Goal: Task Accomplishment & Management: Manage account settings

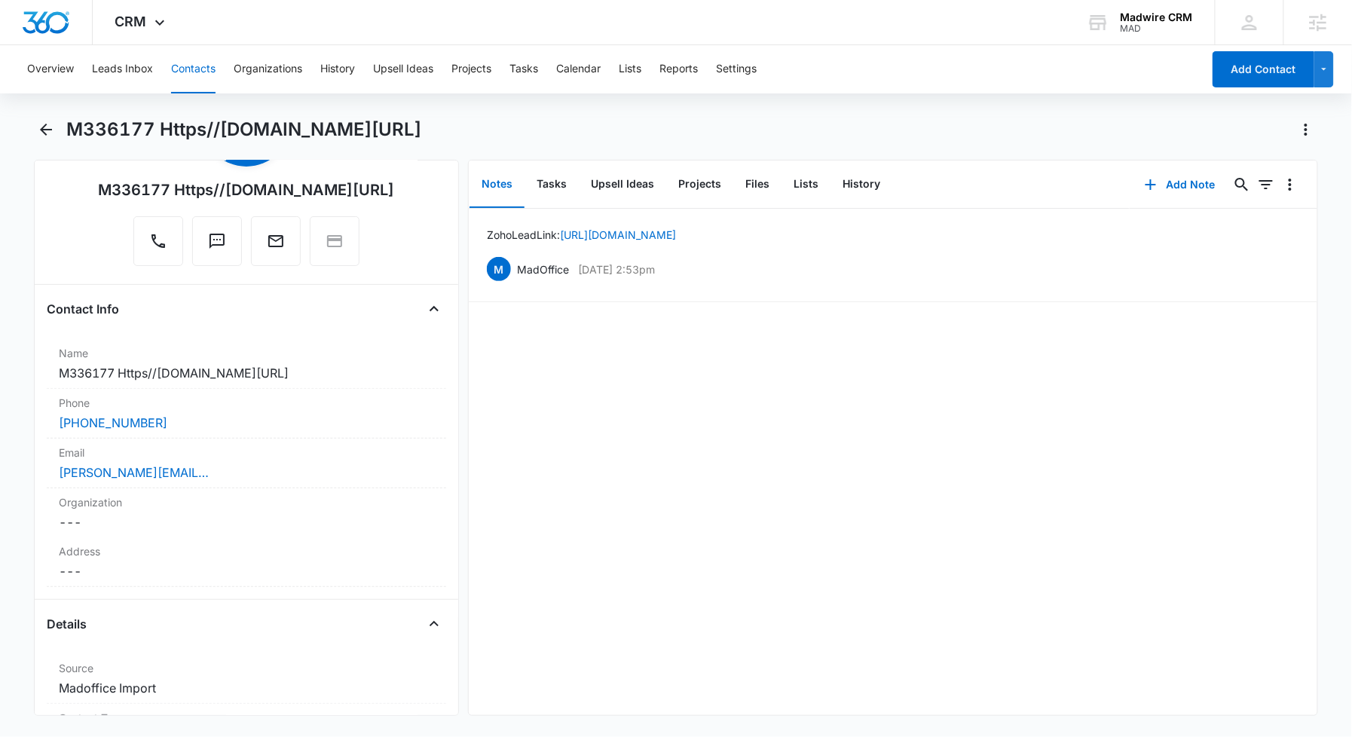
scroll to position [301, 0]
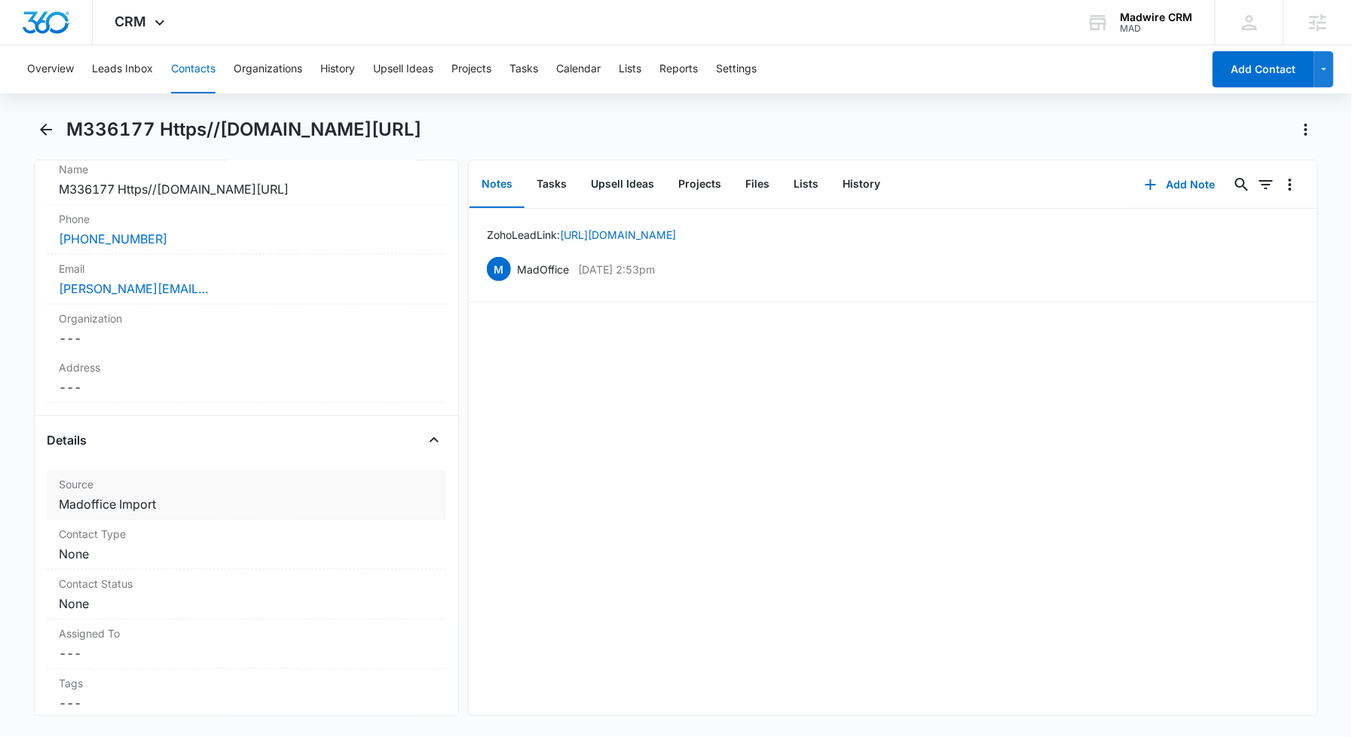
click at [209, 510] on dd "Cancel Save Changes Madoffice Import" at bounding box center [246, 504] width 375 height 18
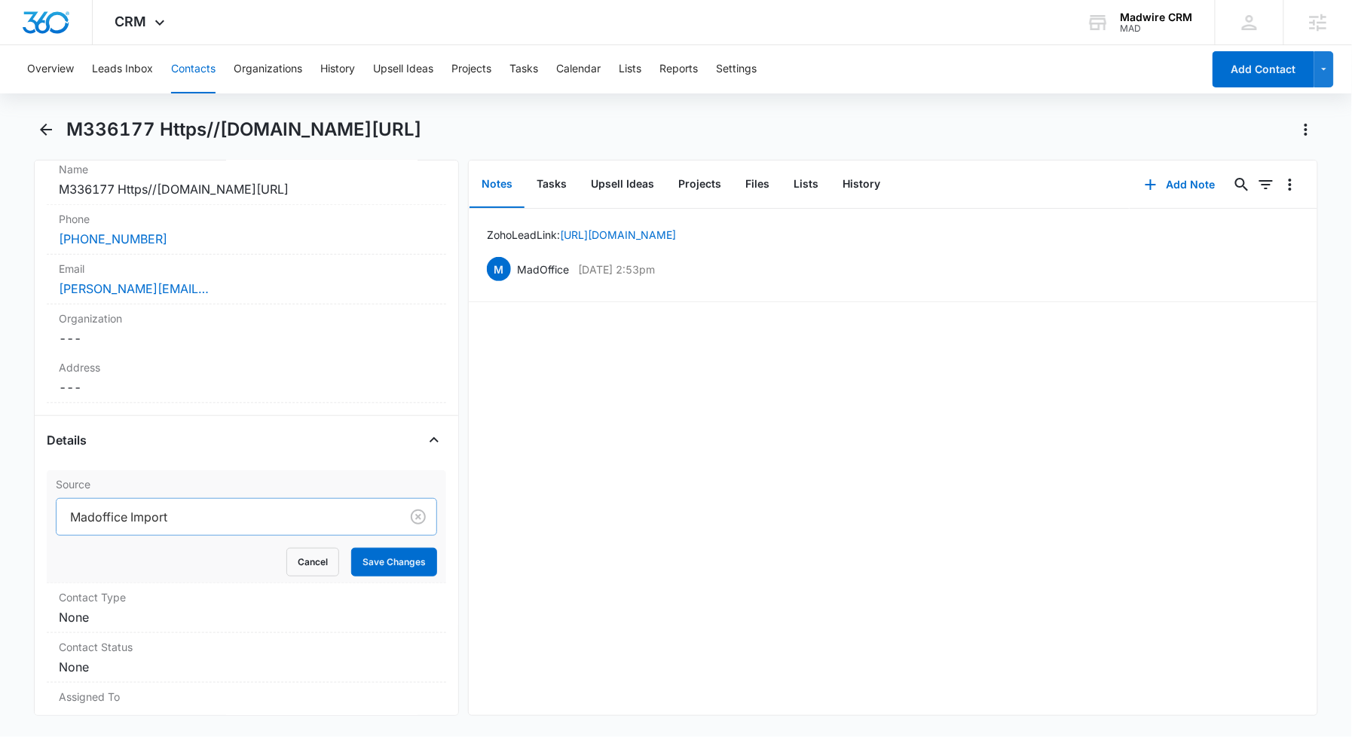
click at [214, 511] on div at bounding box center [225, 516] width 310 height 21
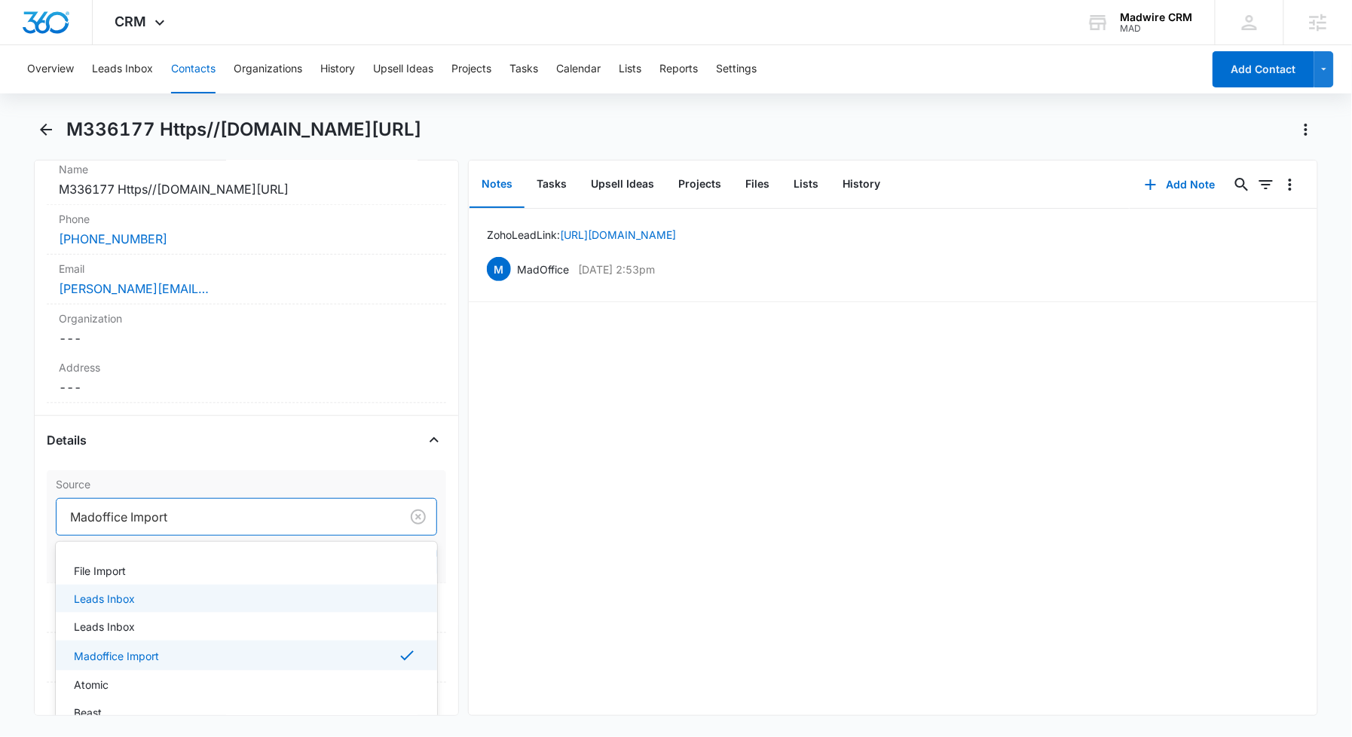
scroll to position [100, 0]
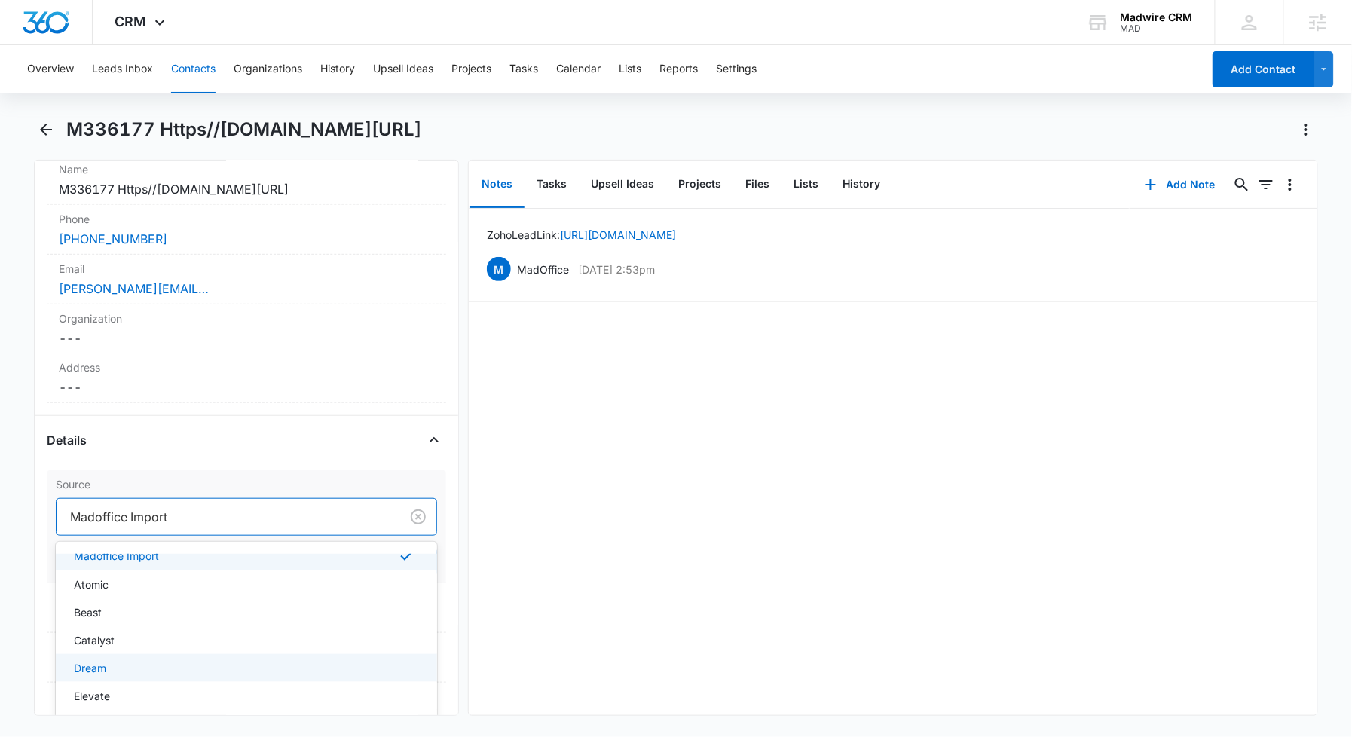
click at [229, 663] on div "Dream" at bounding box center [245, 668] width 342 height 16
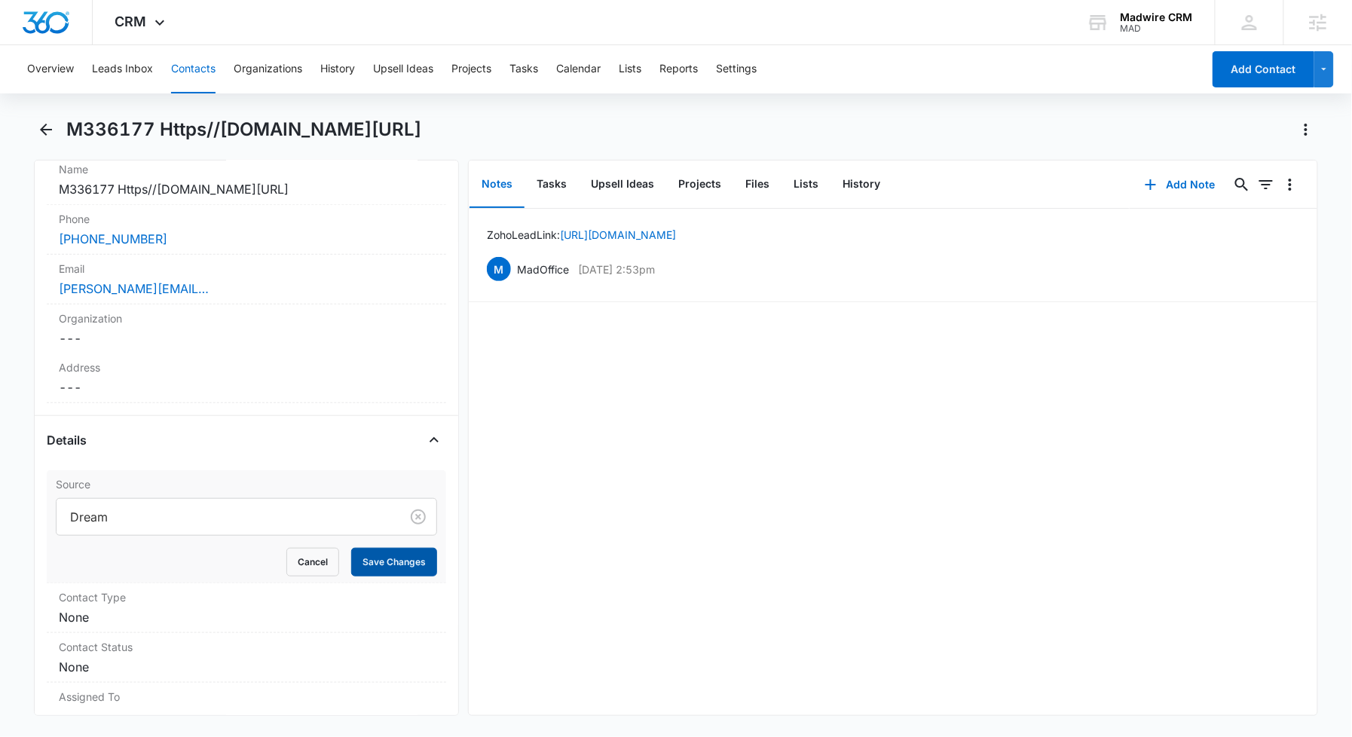
click at [378, 564] on button "Save Changes" at bounding box center [394, 562] width 86 height 29
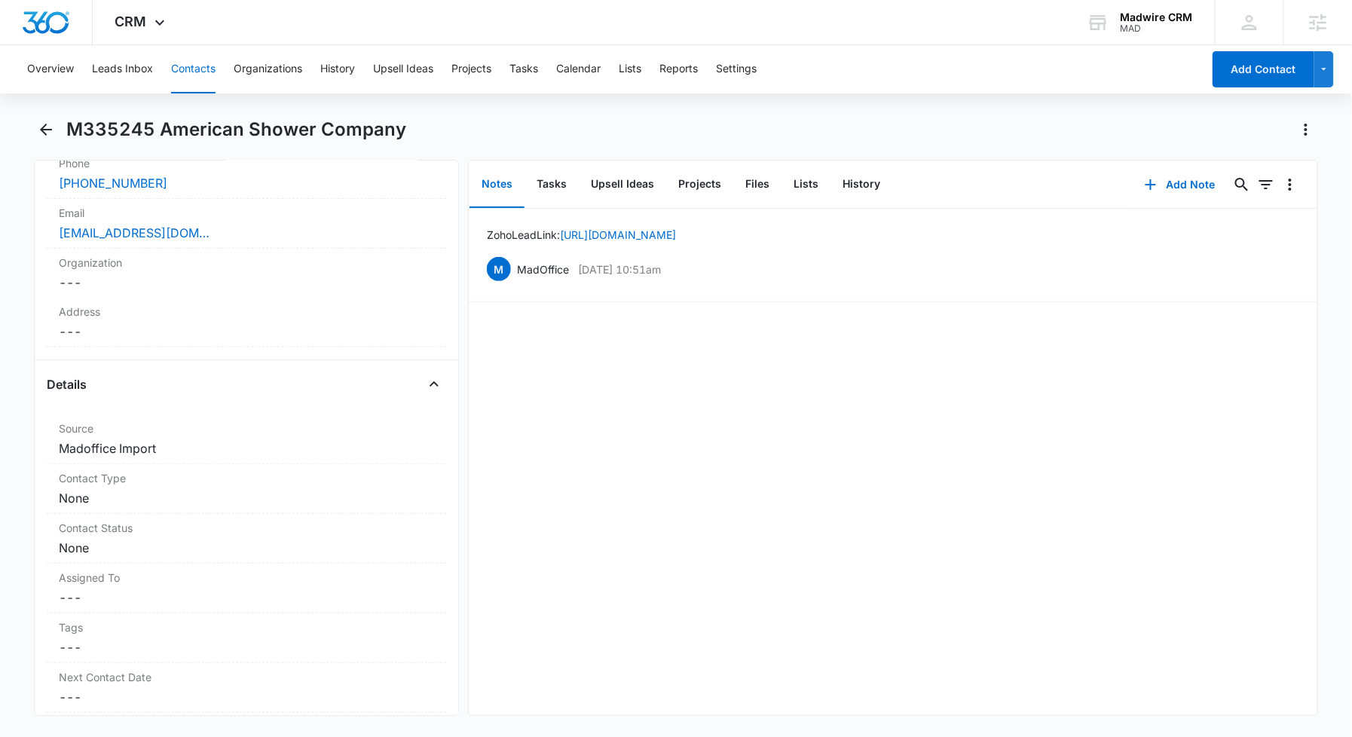
scroll to position [402, 0]
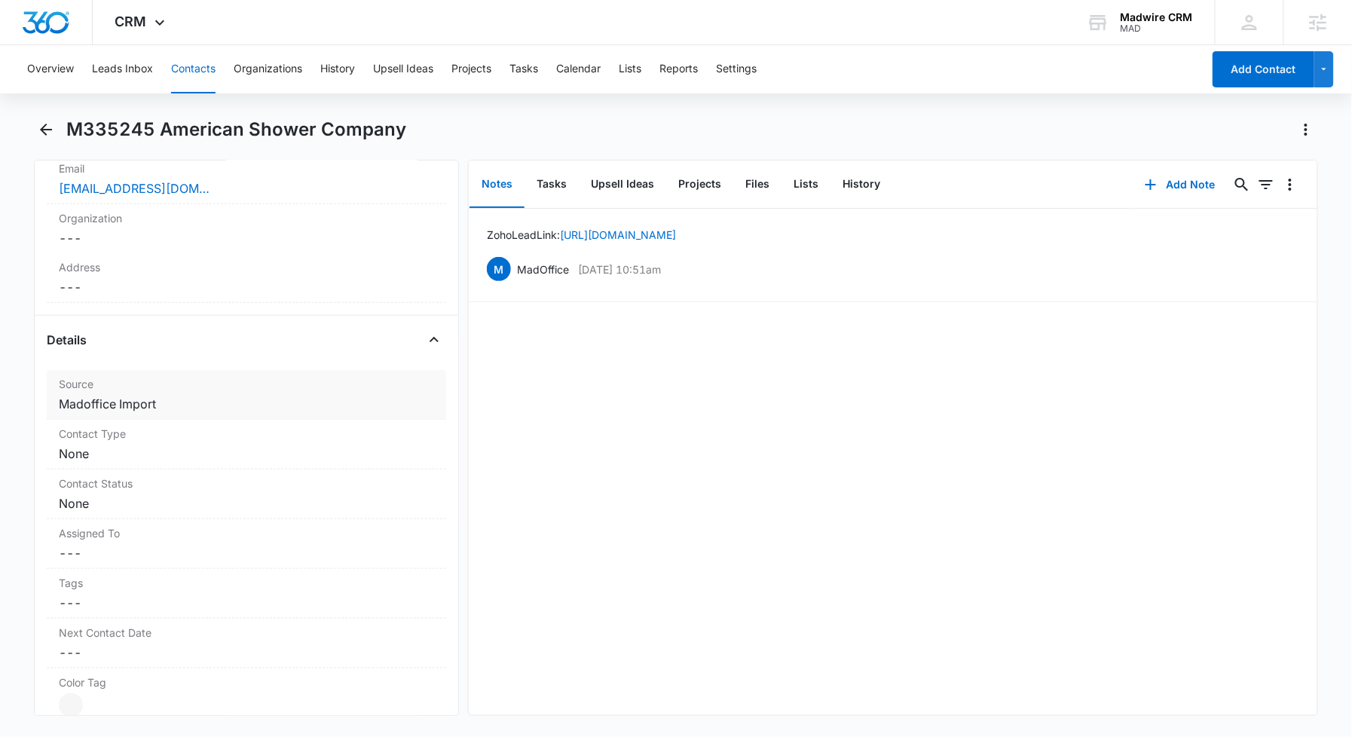
click at [182, 402] on dd "Cancel Save Changes Madoffice Import" at bounding box center [246, 404] width 375 height 18
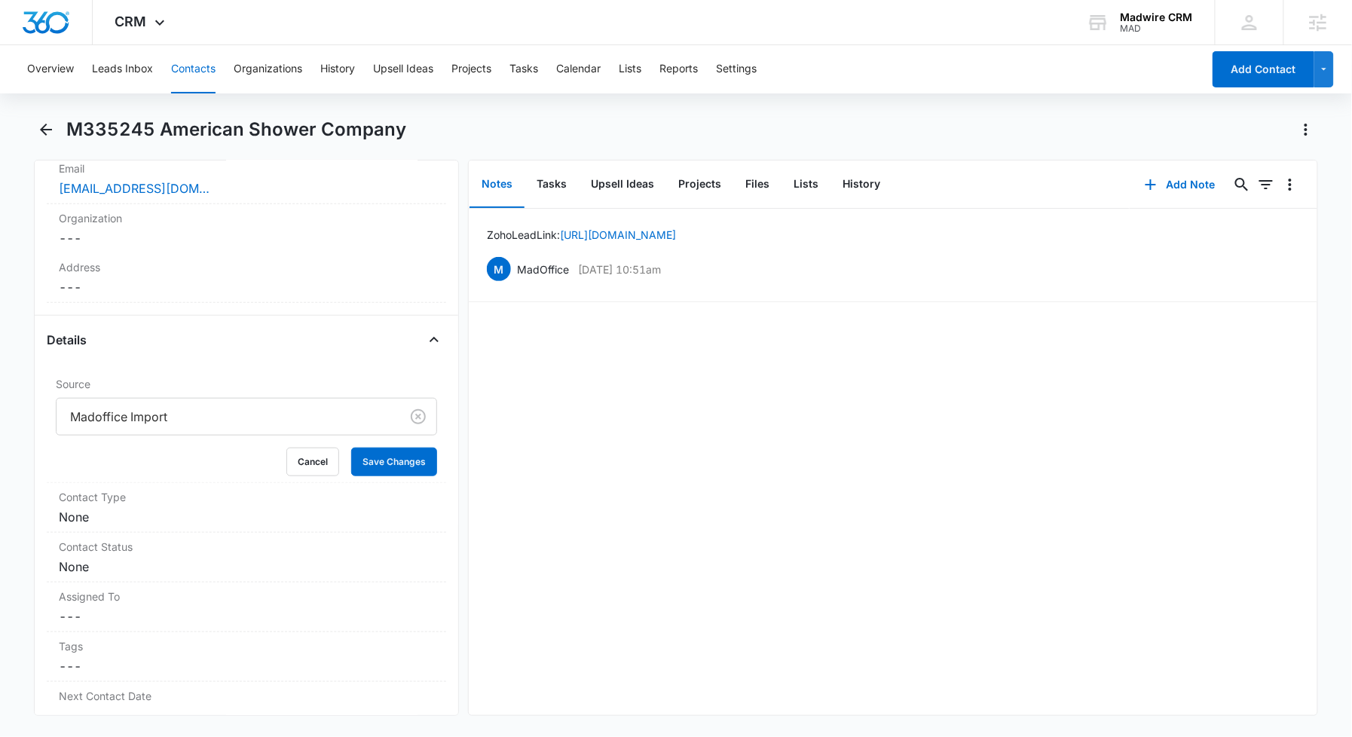
click at [178, 417] on div at bounding box center [225, 416] width 310 height 21
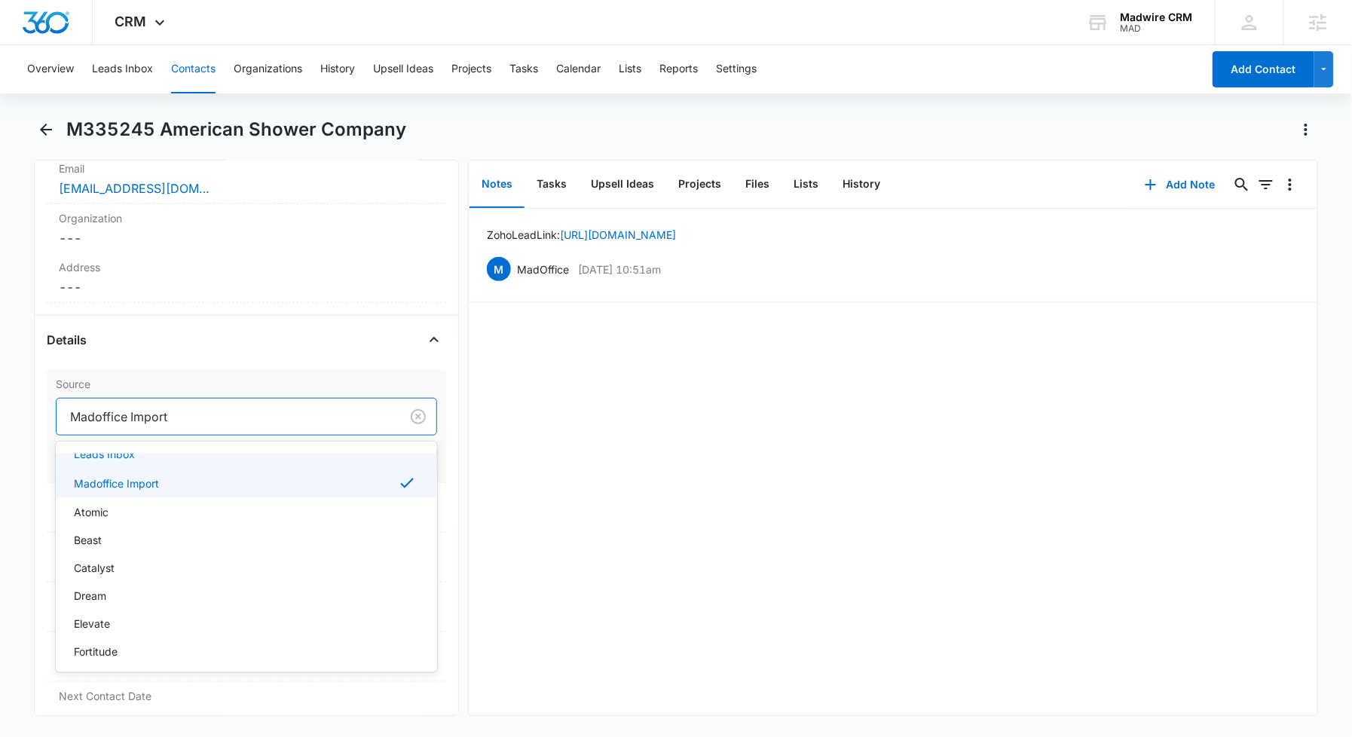
scroll to position [100, 0]
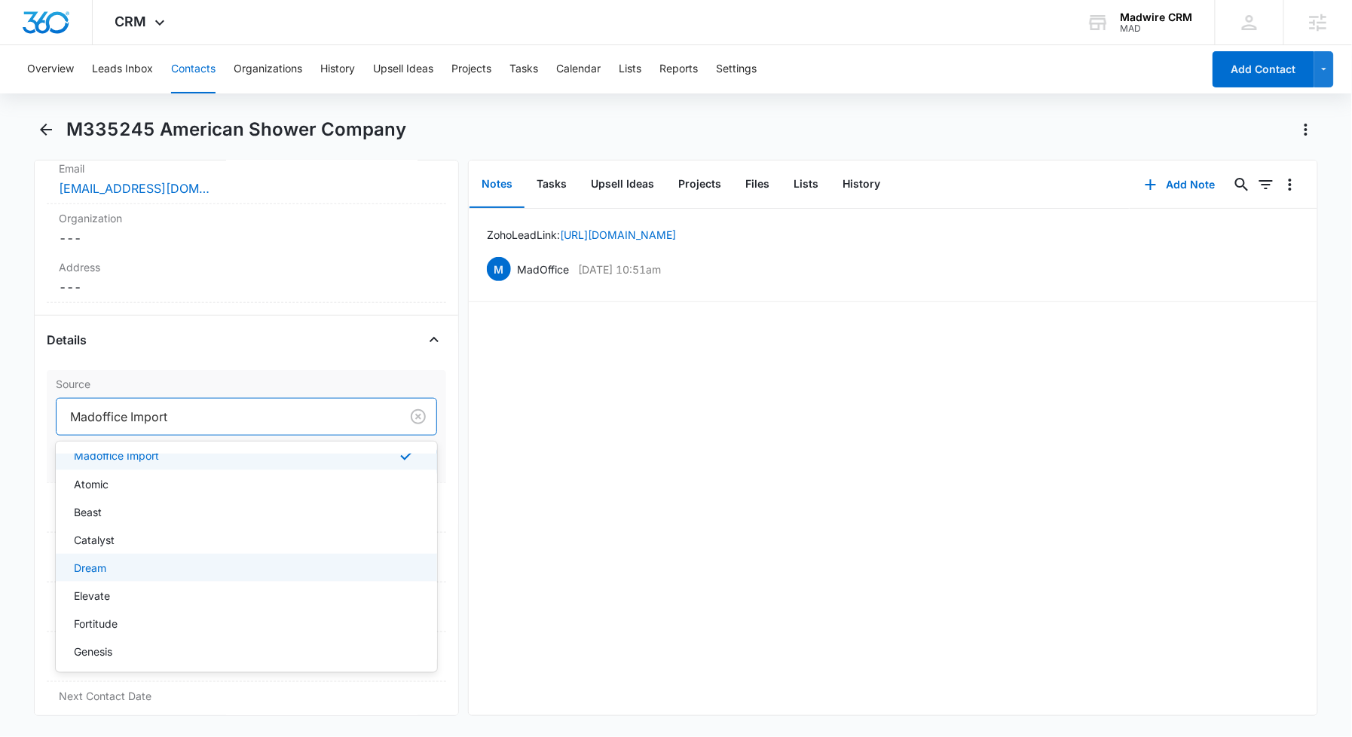
click at [237, 573] on div "Dream" at bounding box center [245, 568] width 342 height 16
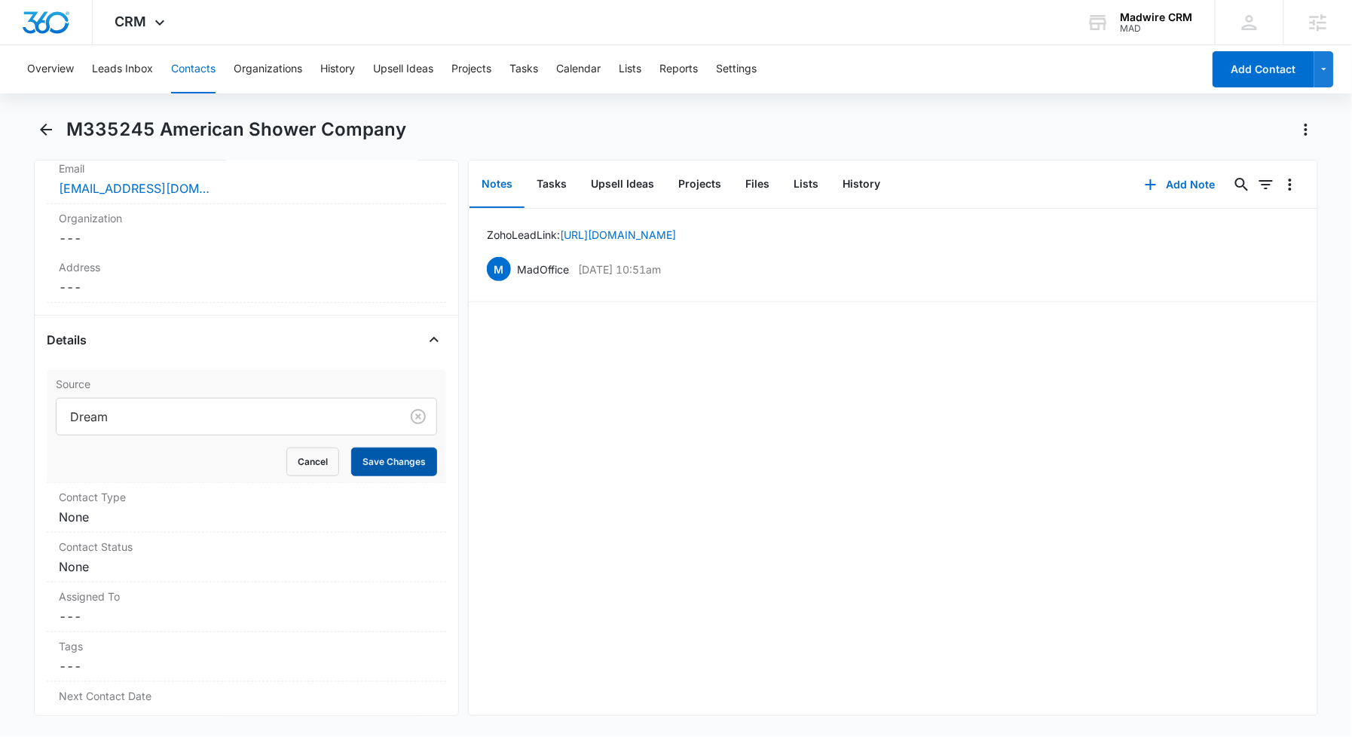
click at [351, 461] on button "Save Changes" at bounding box center [394, 462] width 86 height 29
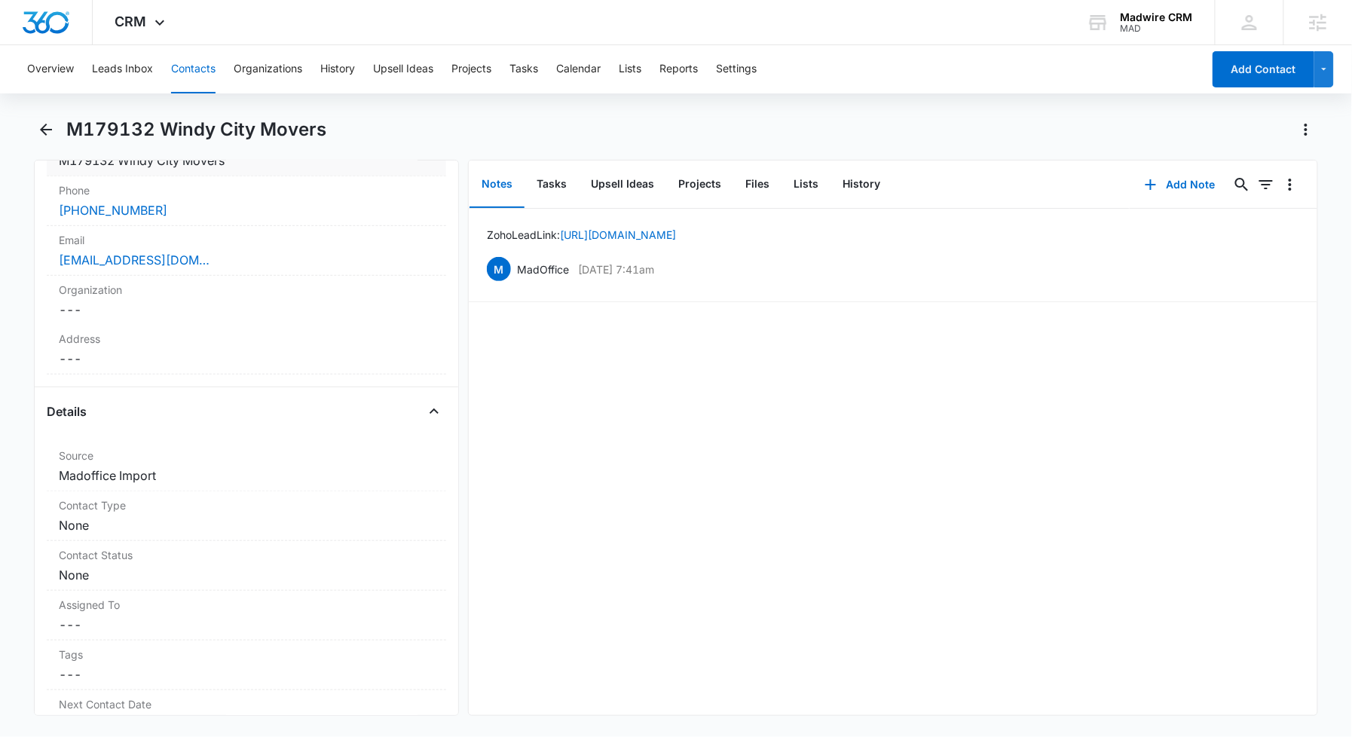
scroll to position [402, 0]
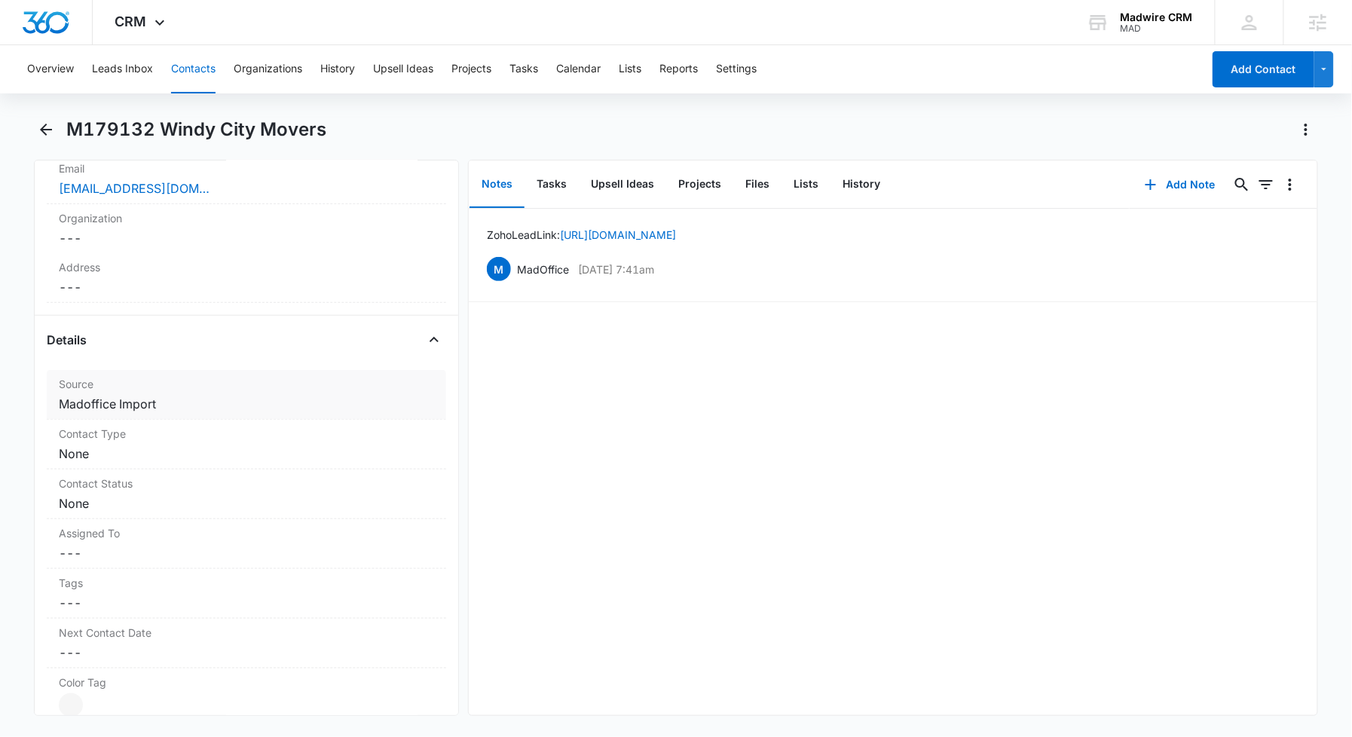
click at [227, 405] on dd "Cancel Save Changes Madoffice Import" at bounding box center [246, 404] width 375 height 18
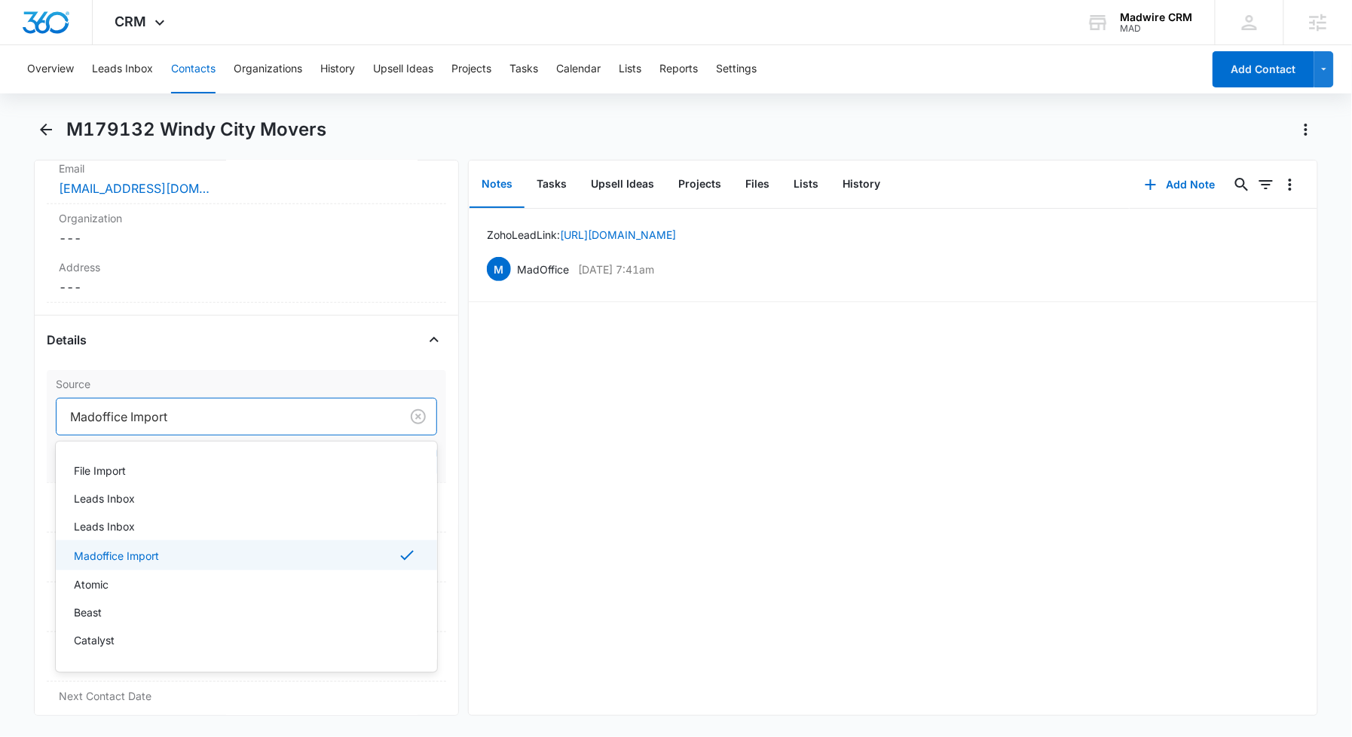
click at [218, 417] on div at bounding box center [225, 416] width 310 height 21
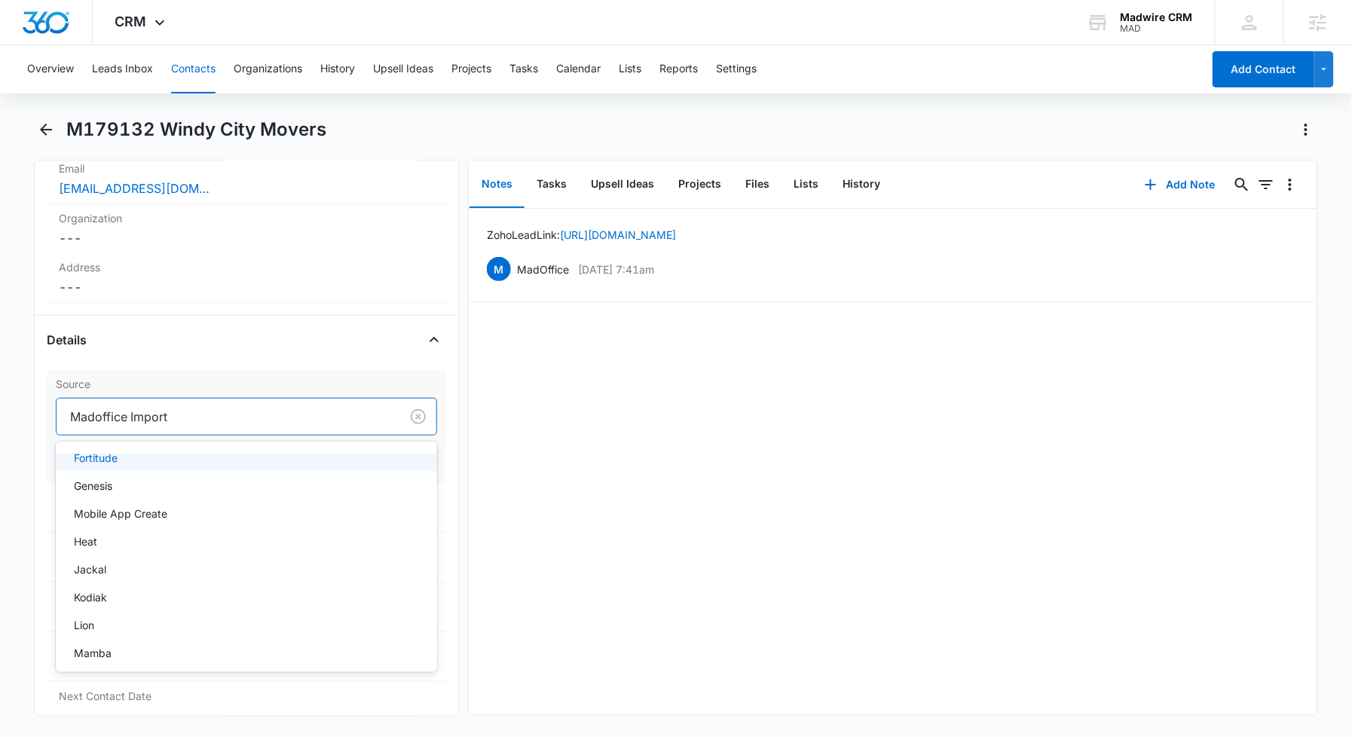
scroll to position [301, 0]
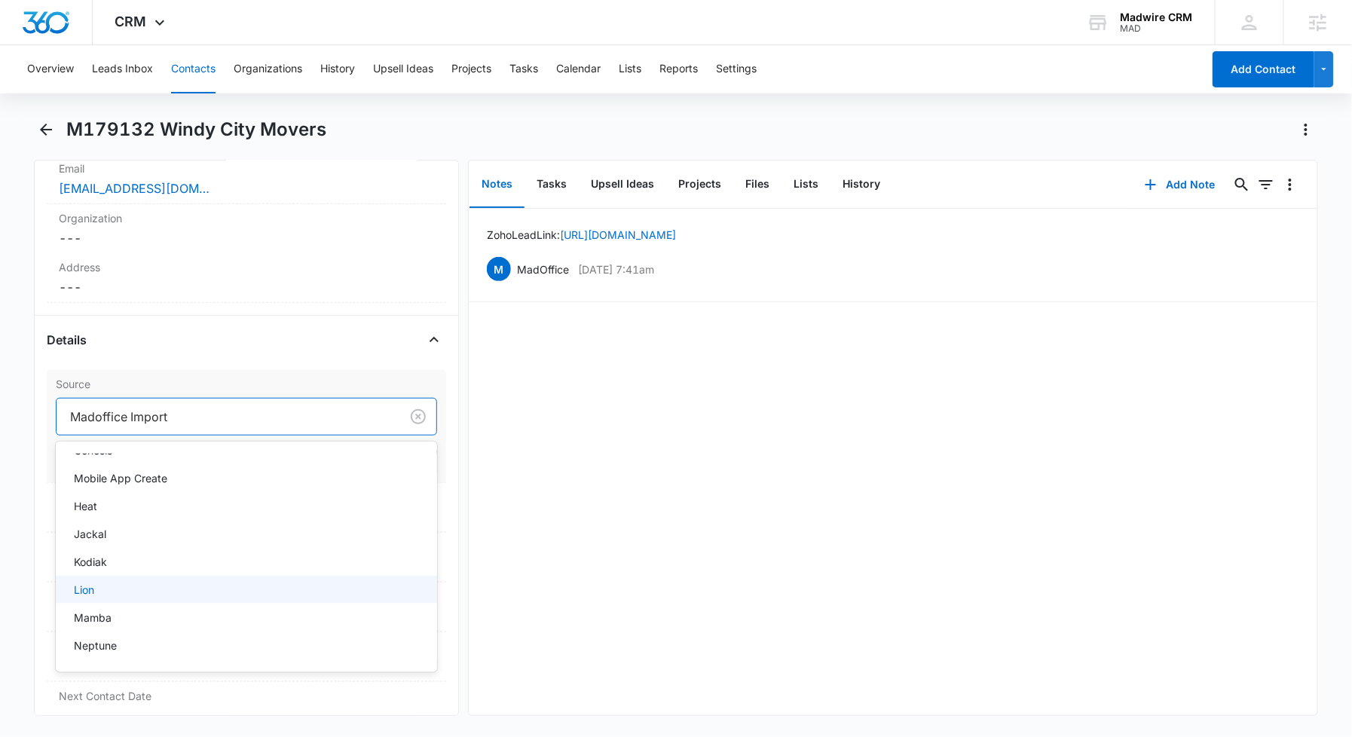
click at [229, 589] on div "Lion" at bounding box center [245, 590] width 342 height 16
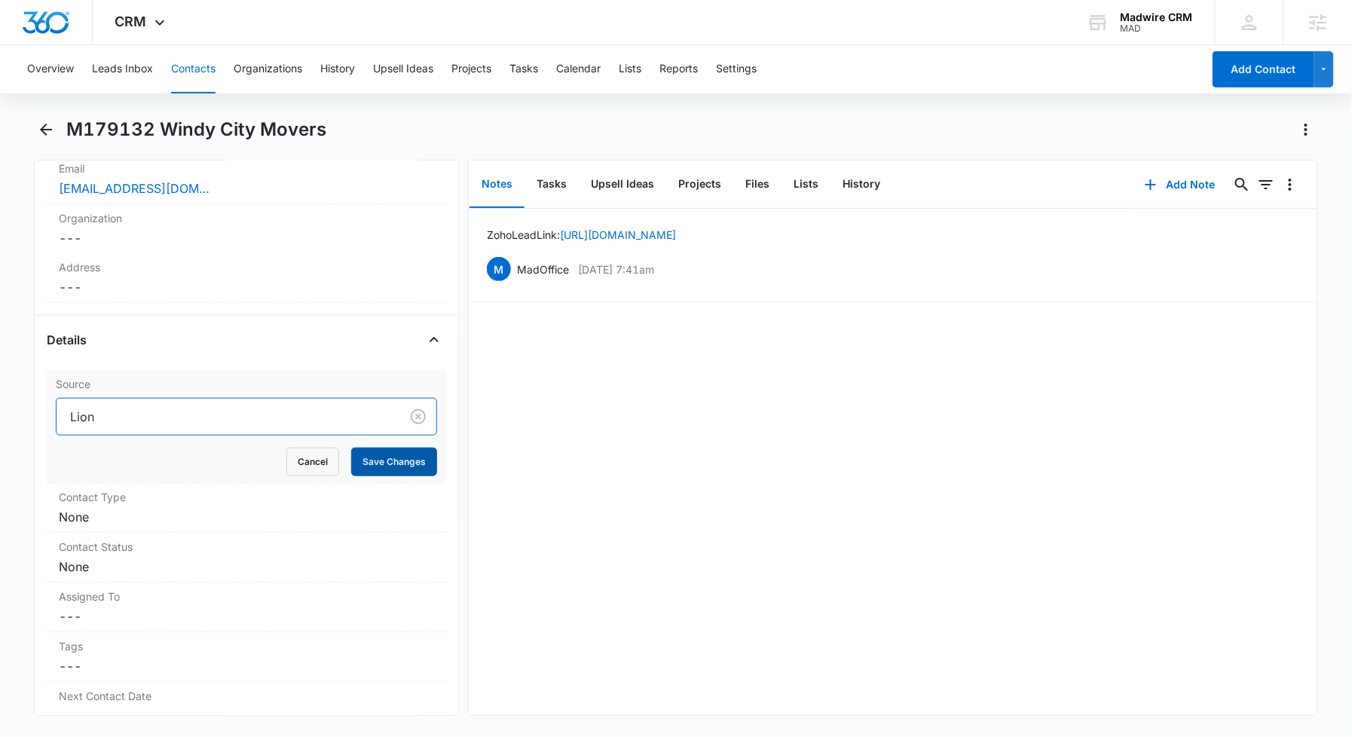
click at [375, 459] on button "Save Changes" at bounding box center [394, 462] width 86 height 29
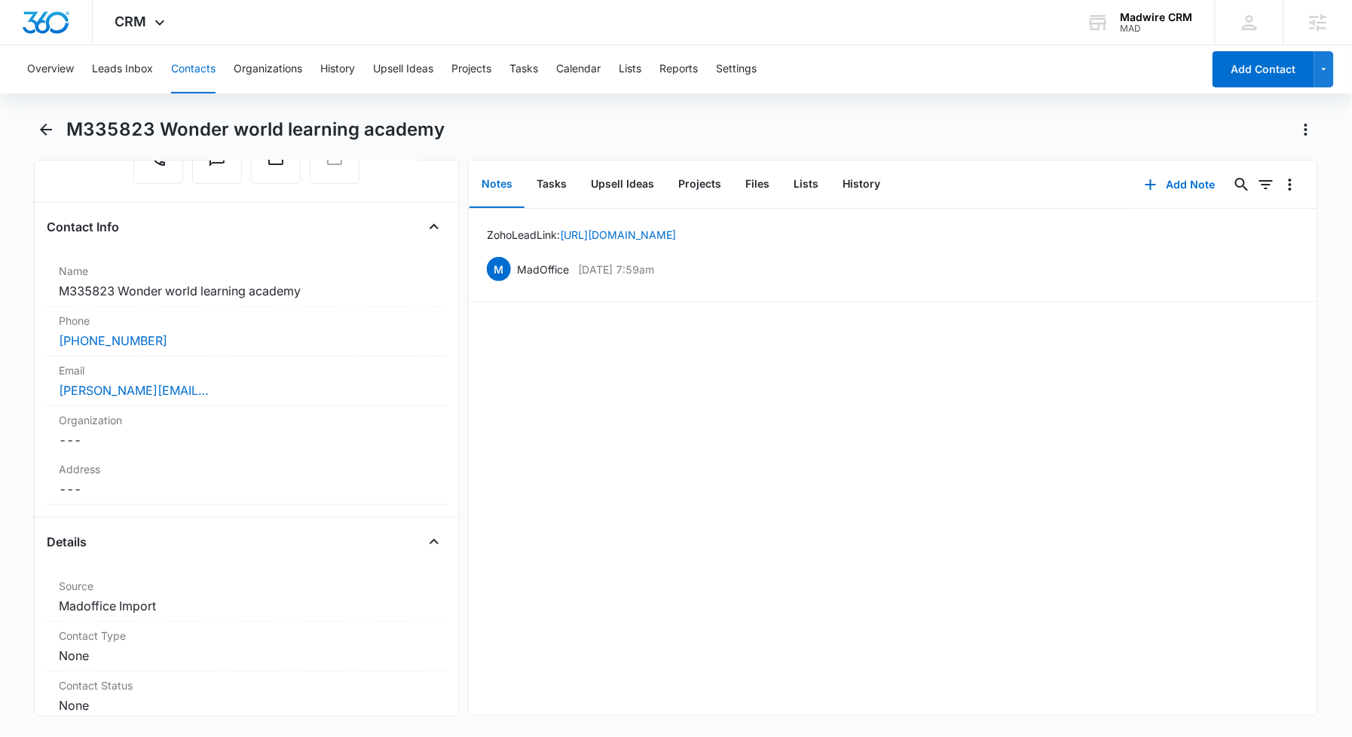
scroll to position [200, 0]
click at [100, 601] on dd "Cancel Save Changes Madoffice Import" at bounding box center [246, 605] width 375 height 18
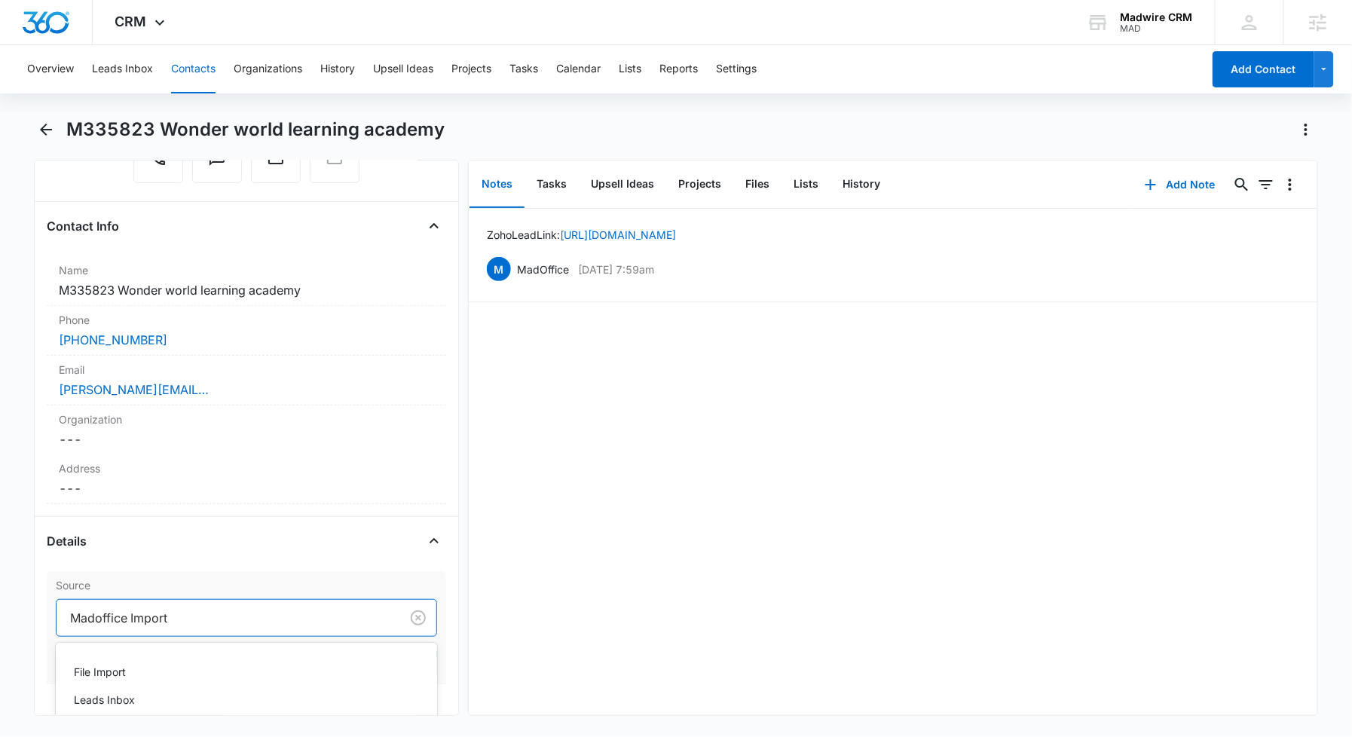
click at [277, 619] on div at bounding box center [225, 617] width 310 height 21
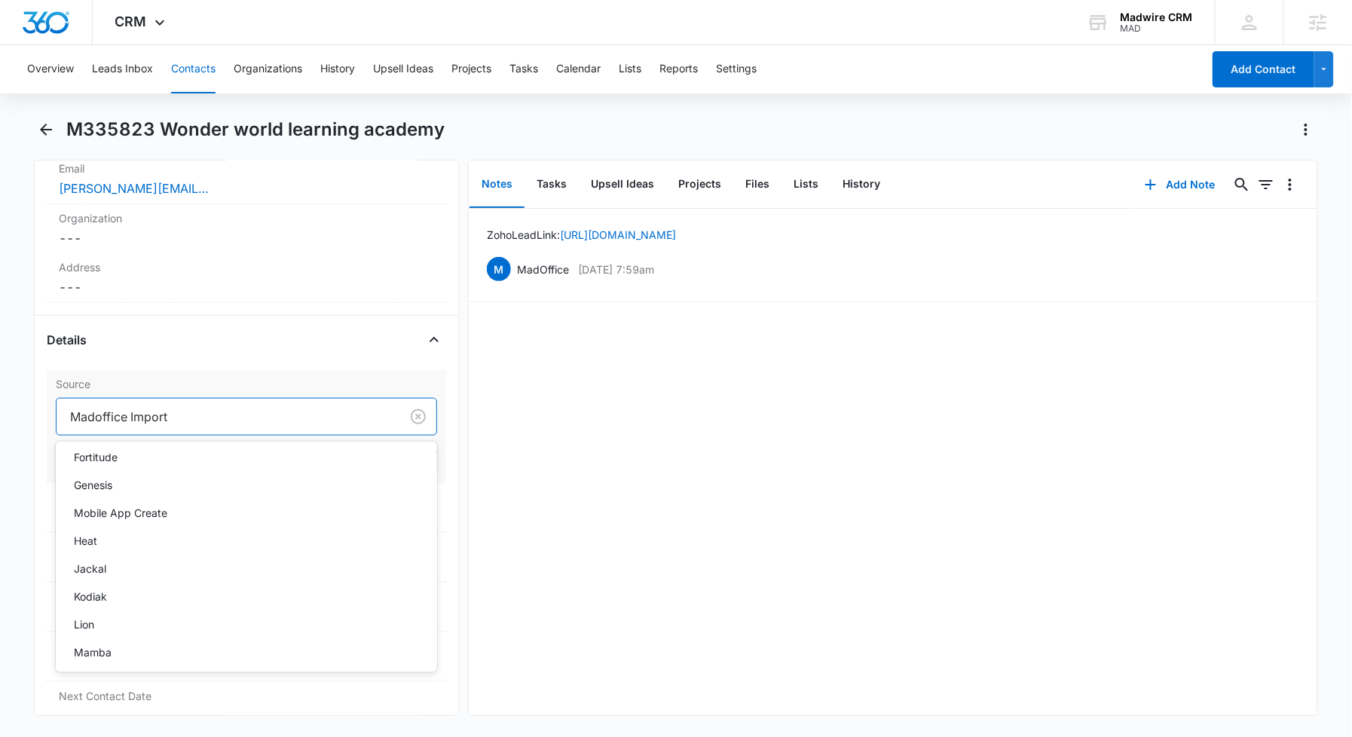
scroll to position [301, 0]
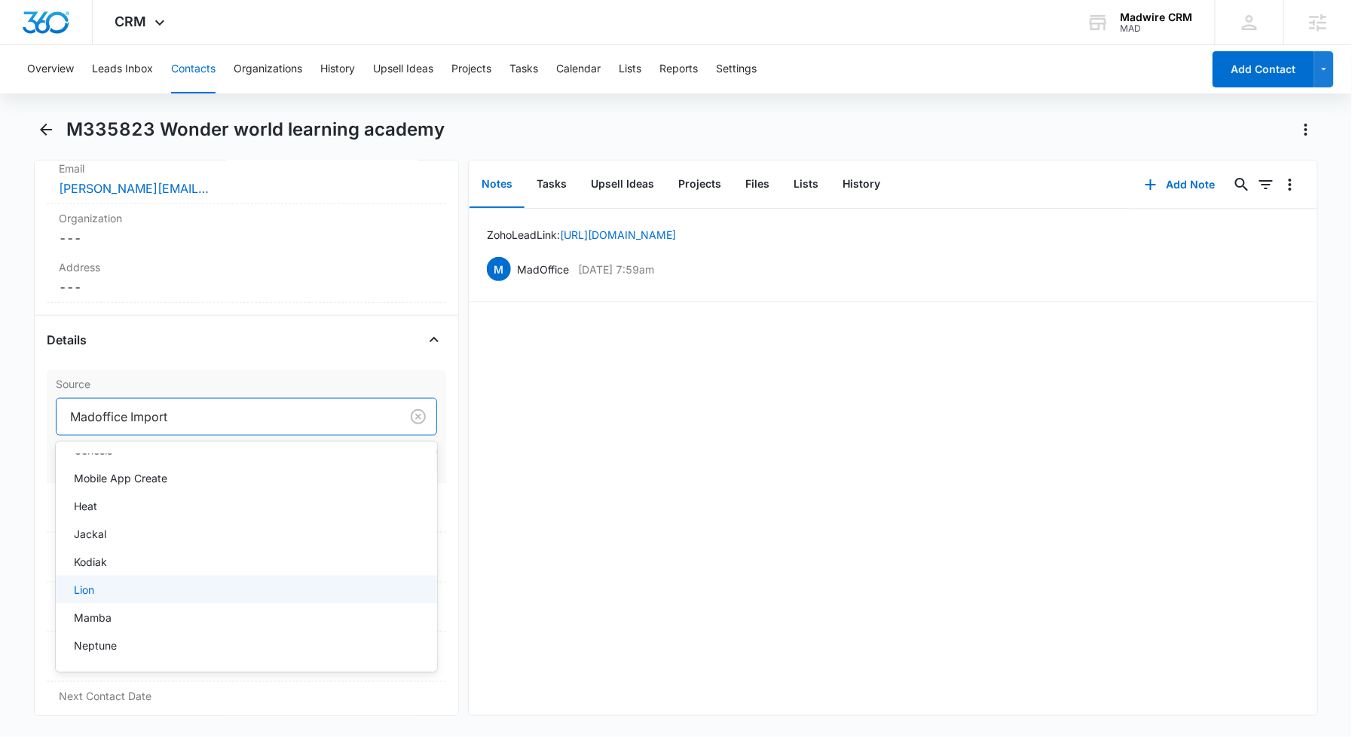
click at [303, 594] on div "Lion" at bounding box center [245, 590] width 342 height 16
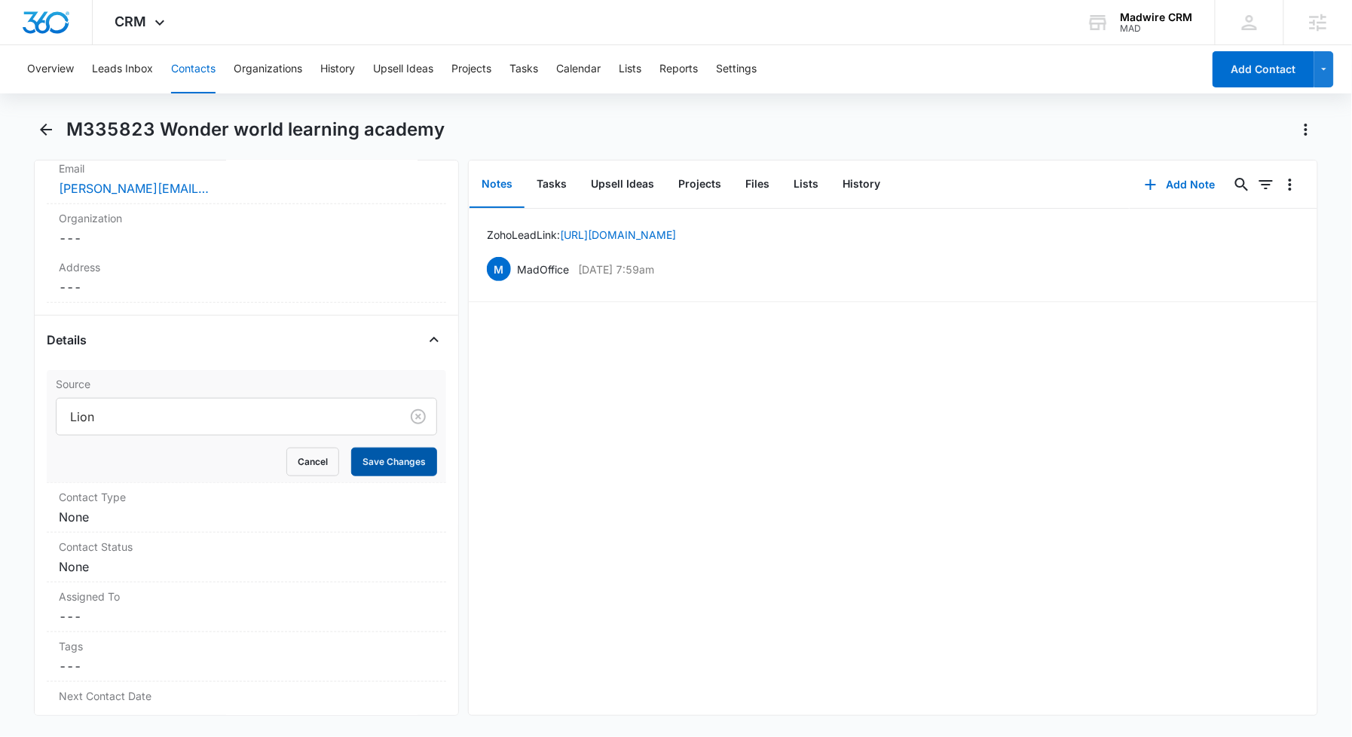
click at [368, 465] on button "Save Changes" at bounding box center [394, 462] width 86 height 29
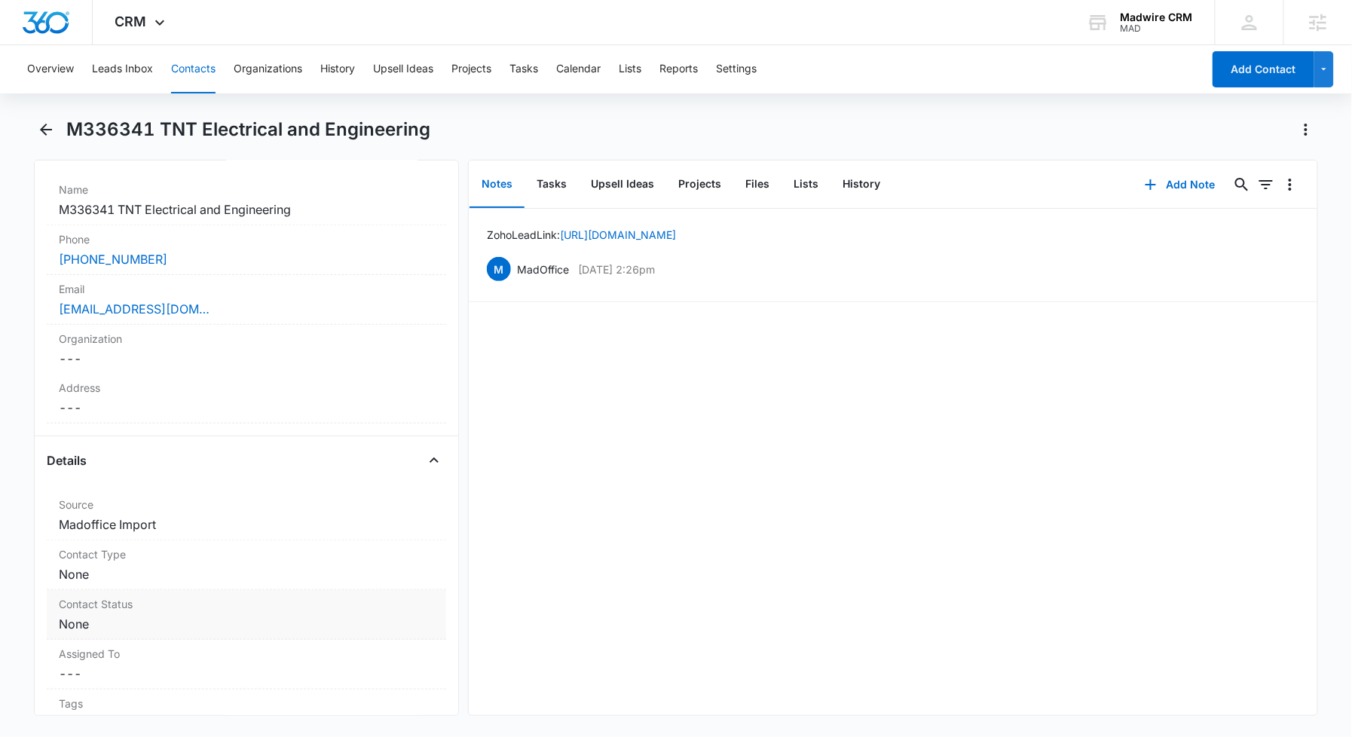
scroll to position [402, 0]
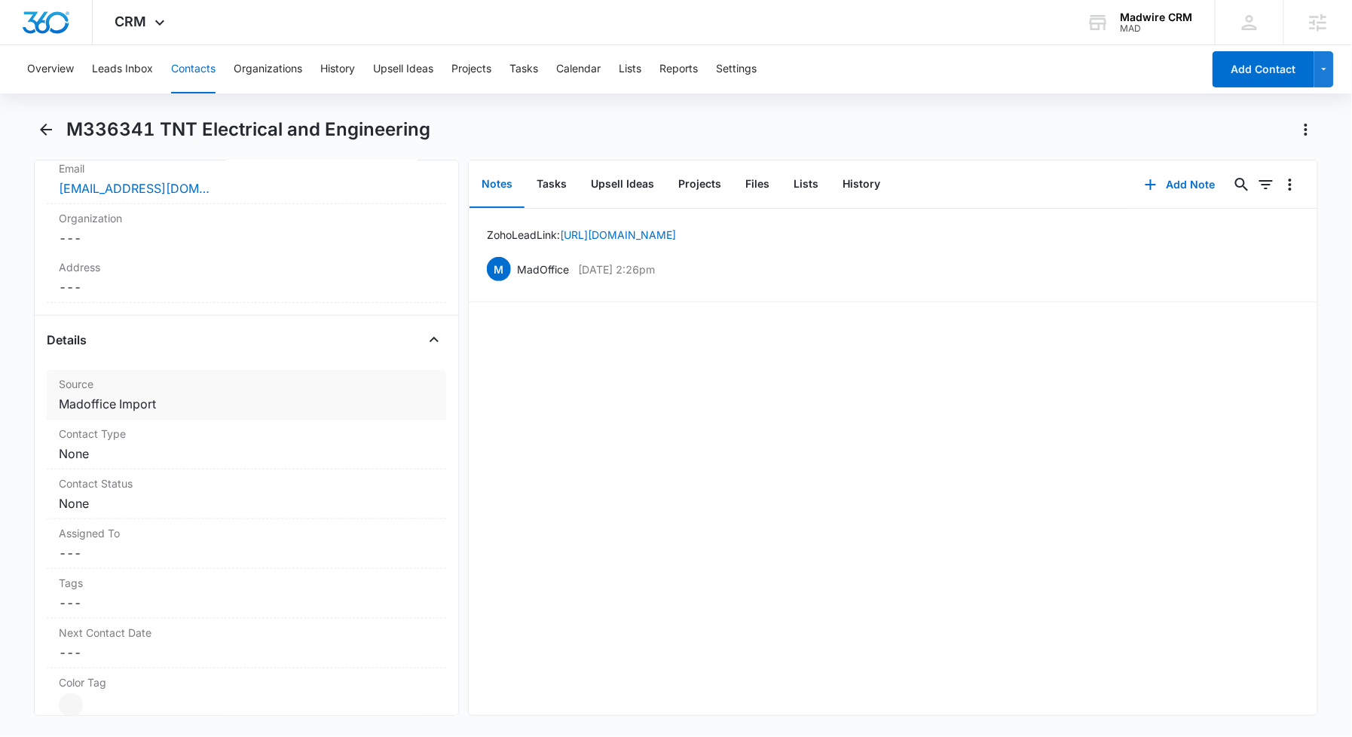
click at [191, 402] on dd "Cancel Save Changes Madoffice Import" at bounding box center [246, 404] width 375 height 18
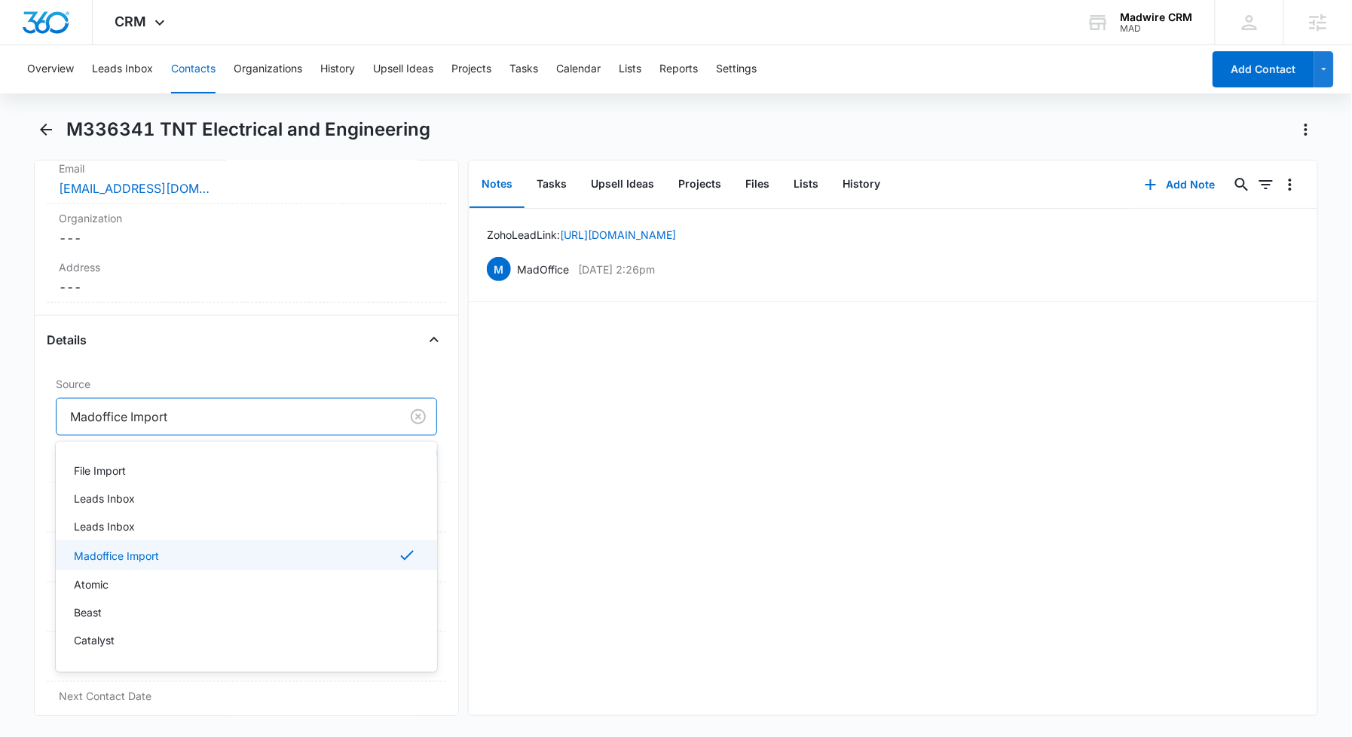
click at [179, 420] on div at bounding box center [225, 416] width 310 height 21
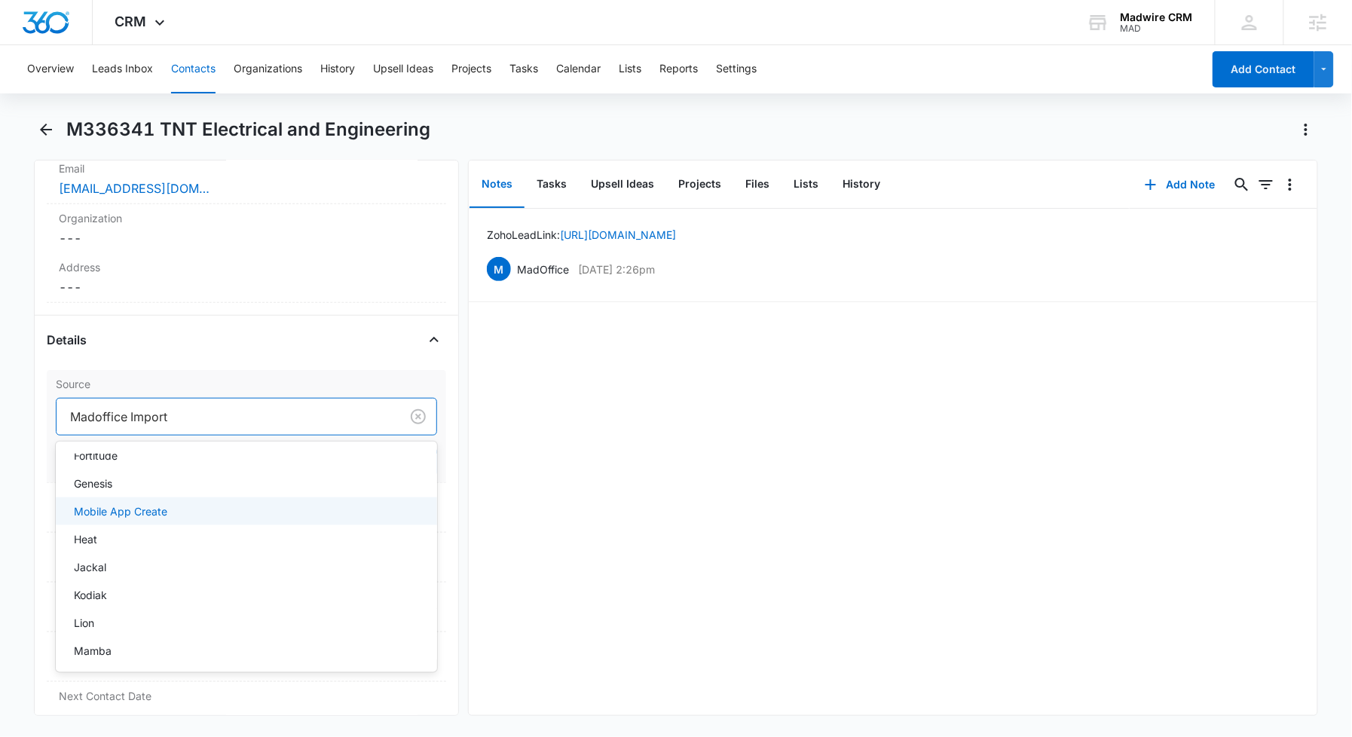
scroll to position [301, 0]
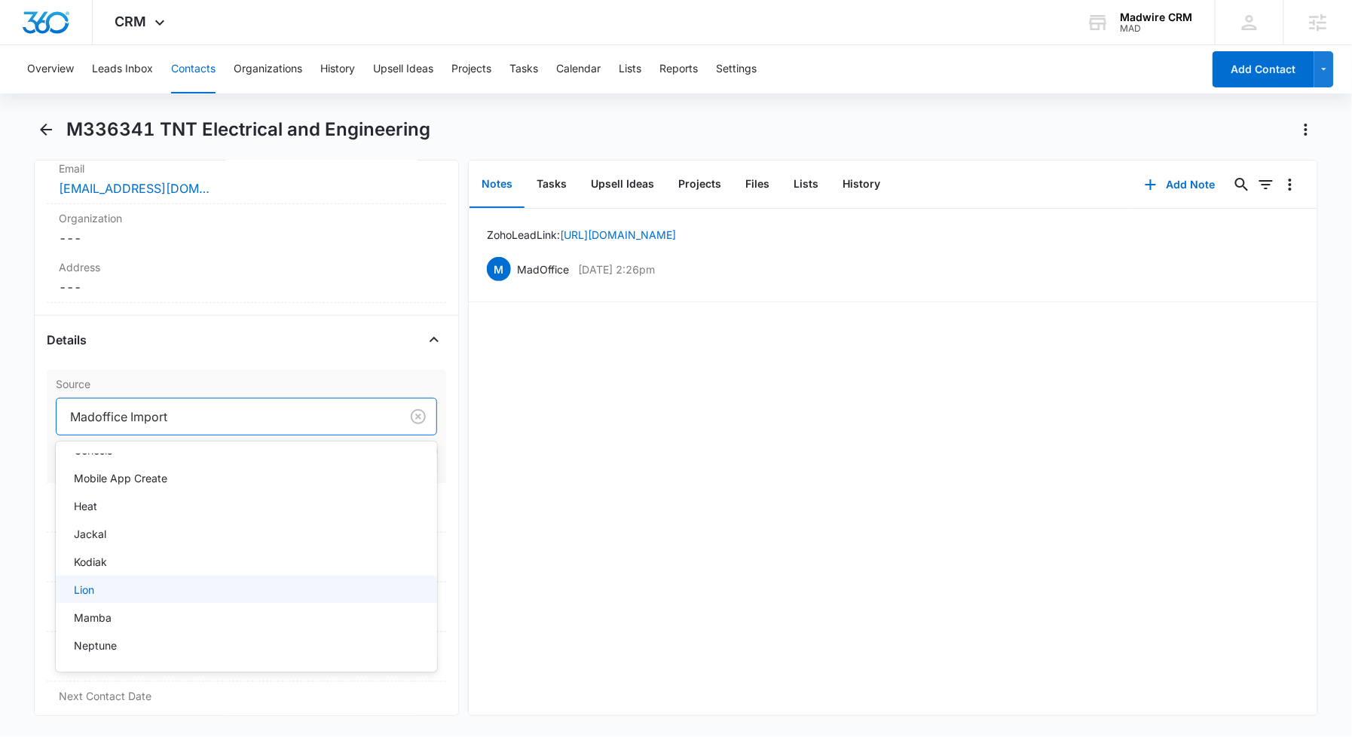
click at [266, 585] on div "Lion" at bounding box center [245, 590] width 342 height 16
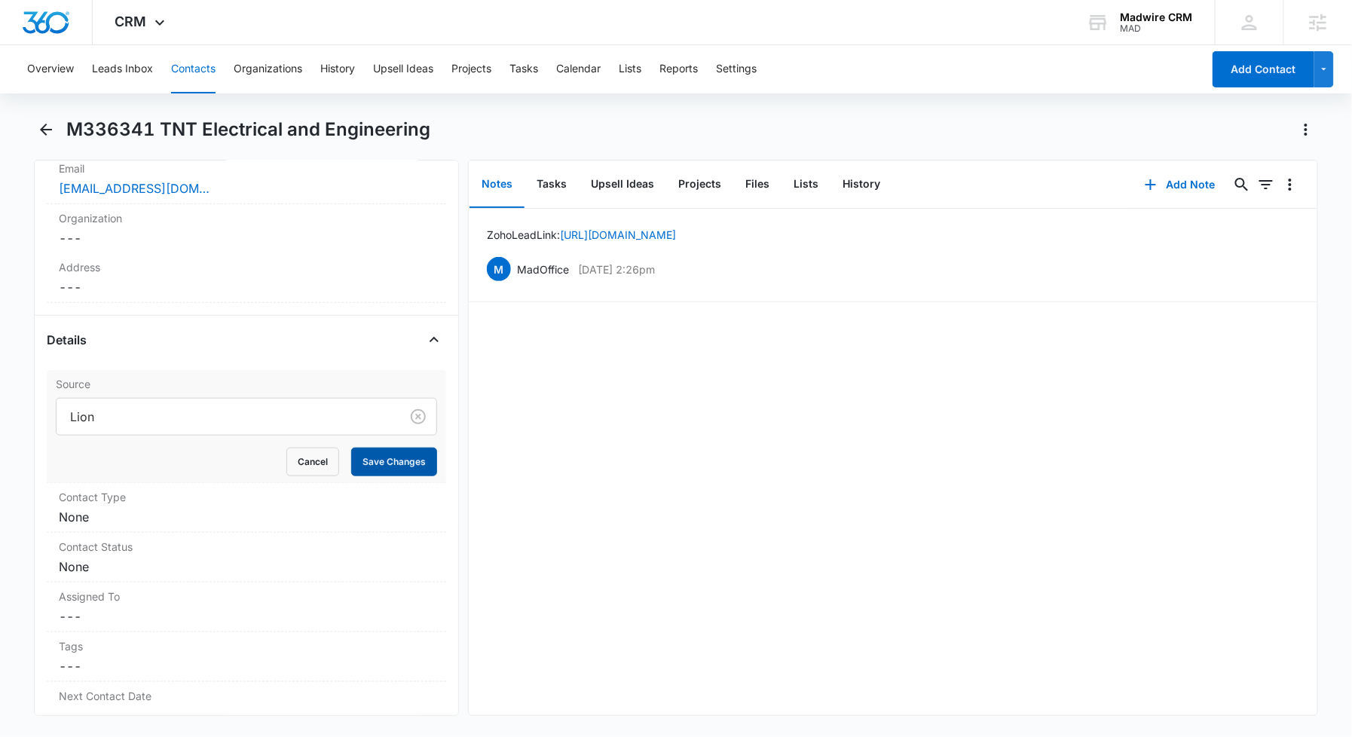
click at [362, 460] on button "Save Changes" at bounding box center [394, 462] width 86 height 29
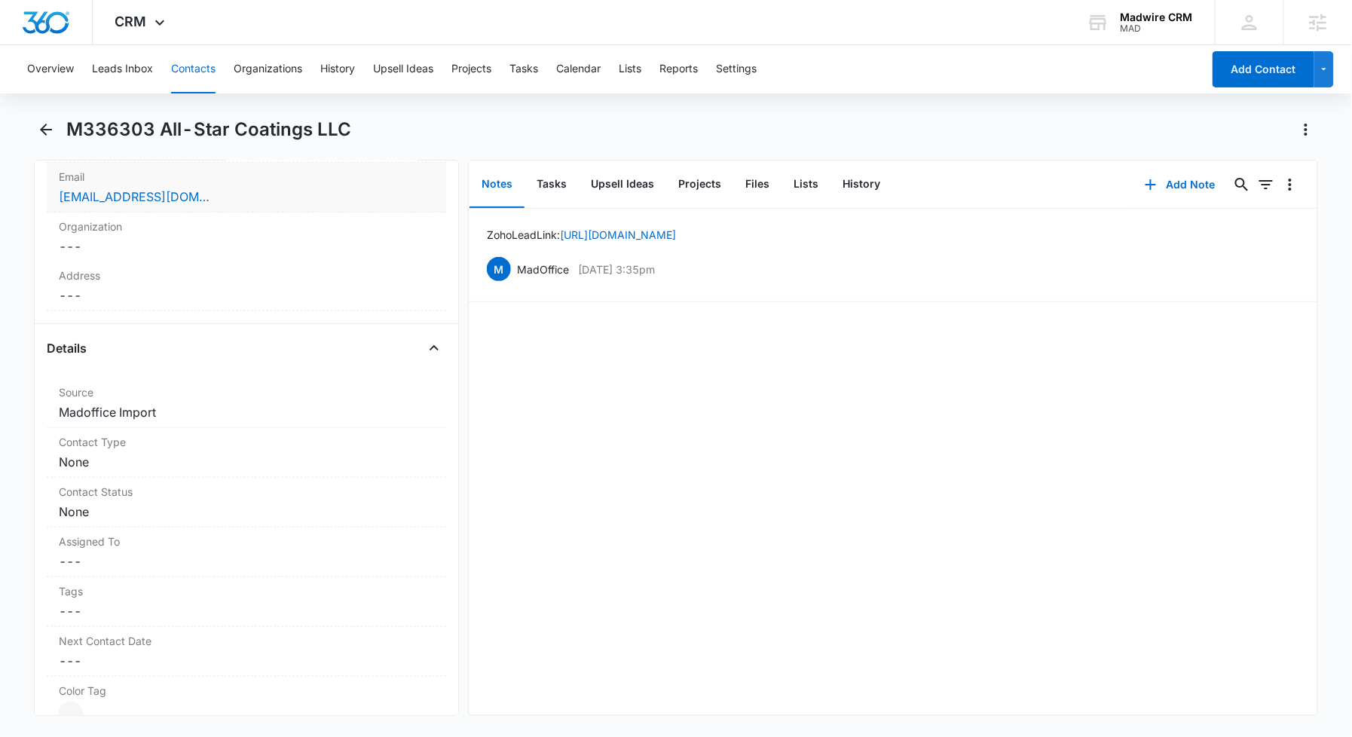
scroll to position [402, 0]
click at [191, 407] on dd "Cancel Save Changes Madoffice Import" at bounding box center [246, 404] width 375 height 18
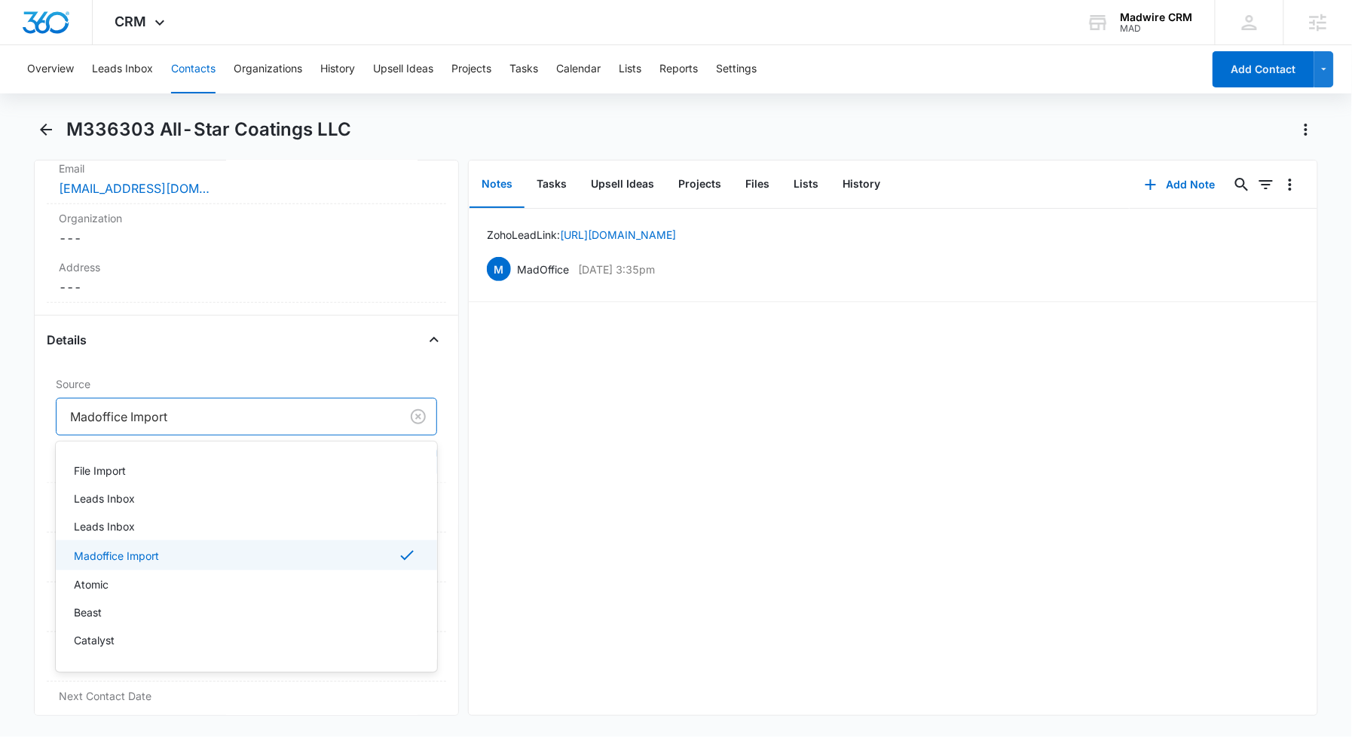
click at [226, 420] on div at bounding box center [225, 416] width 310 height 21
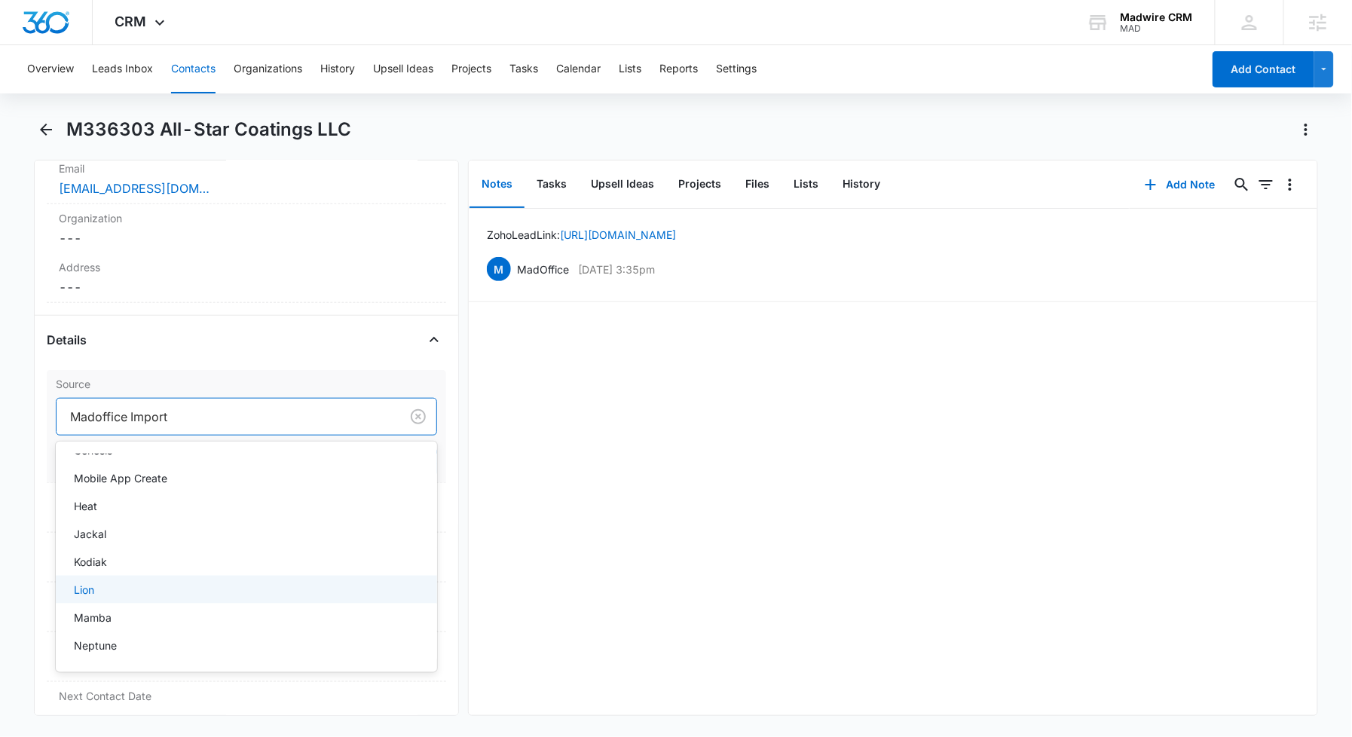
click at [276, 588] on div "Lion" at bounding box center [245, 590] width 342 height 16
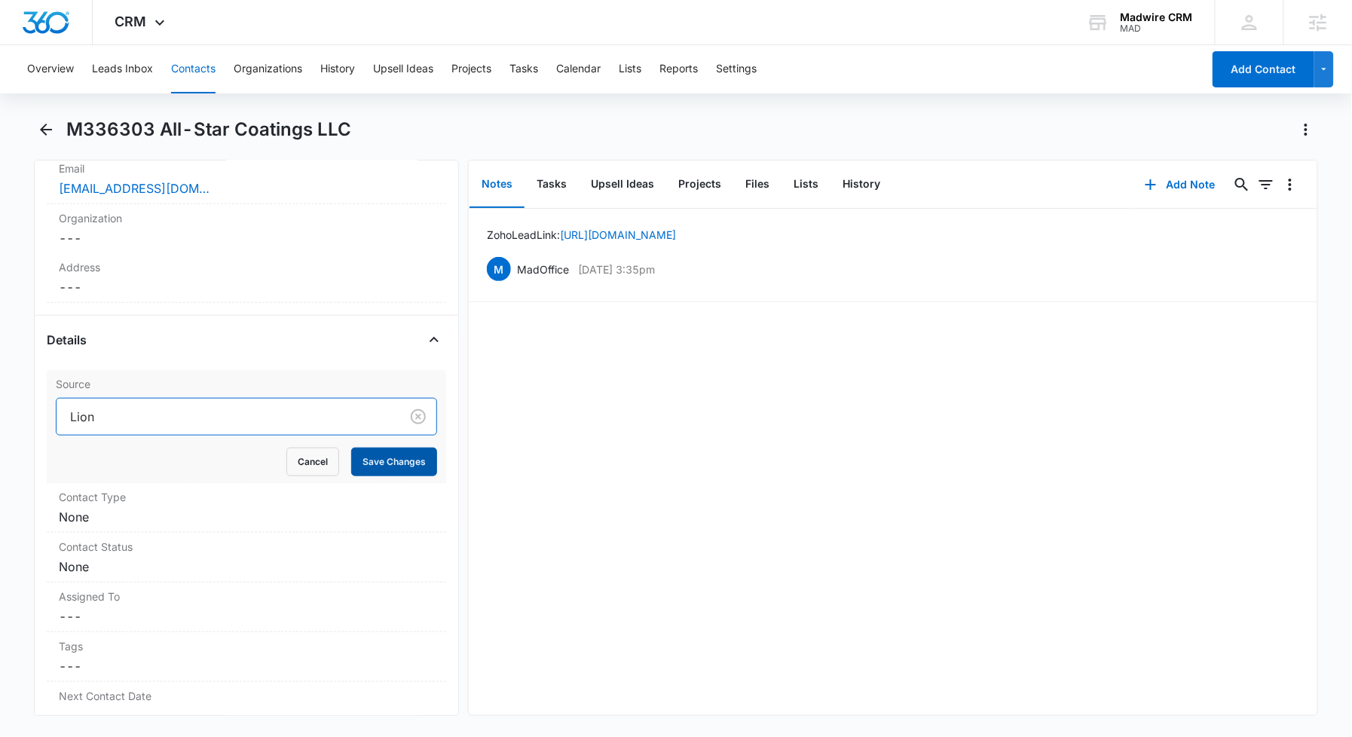
click at [374, 456] on button "Save Changes" at bounding box center [394, 462] width 86 height 29
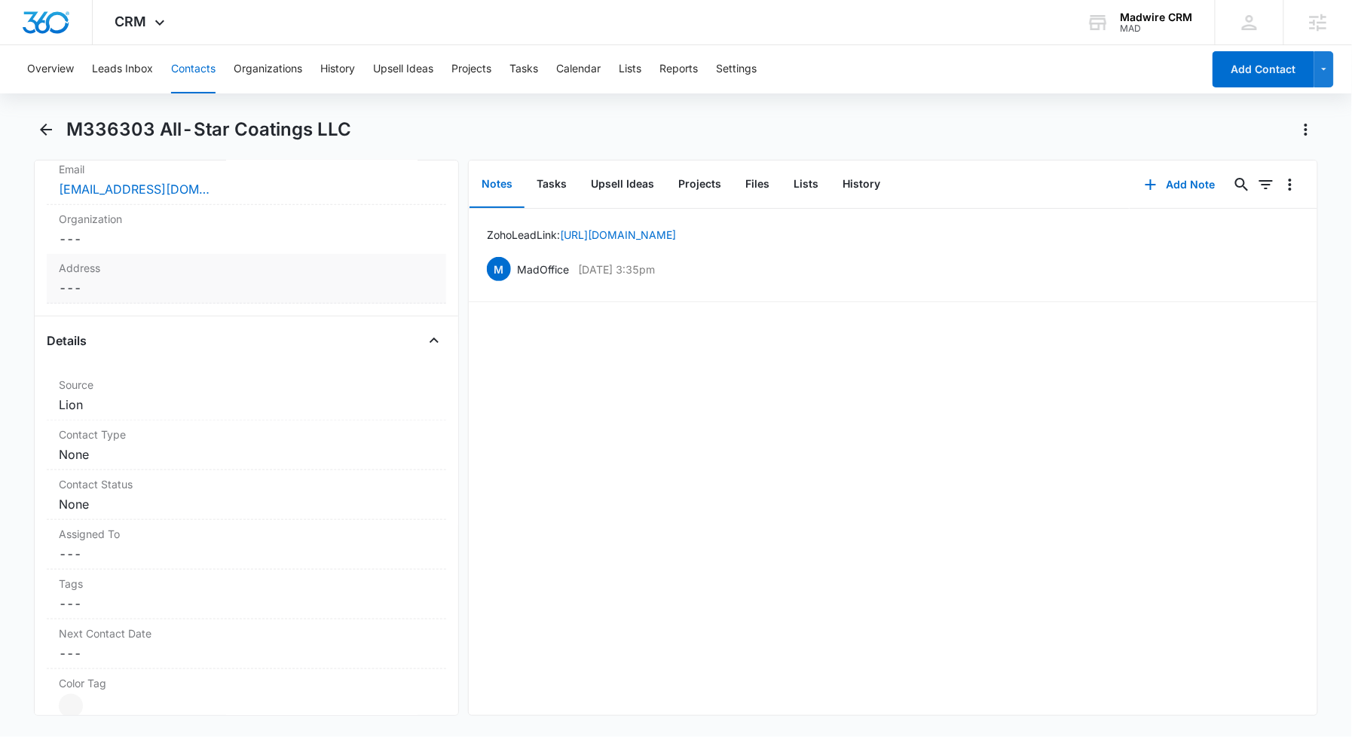
scroll to position [402, 0]
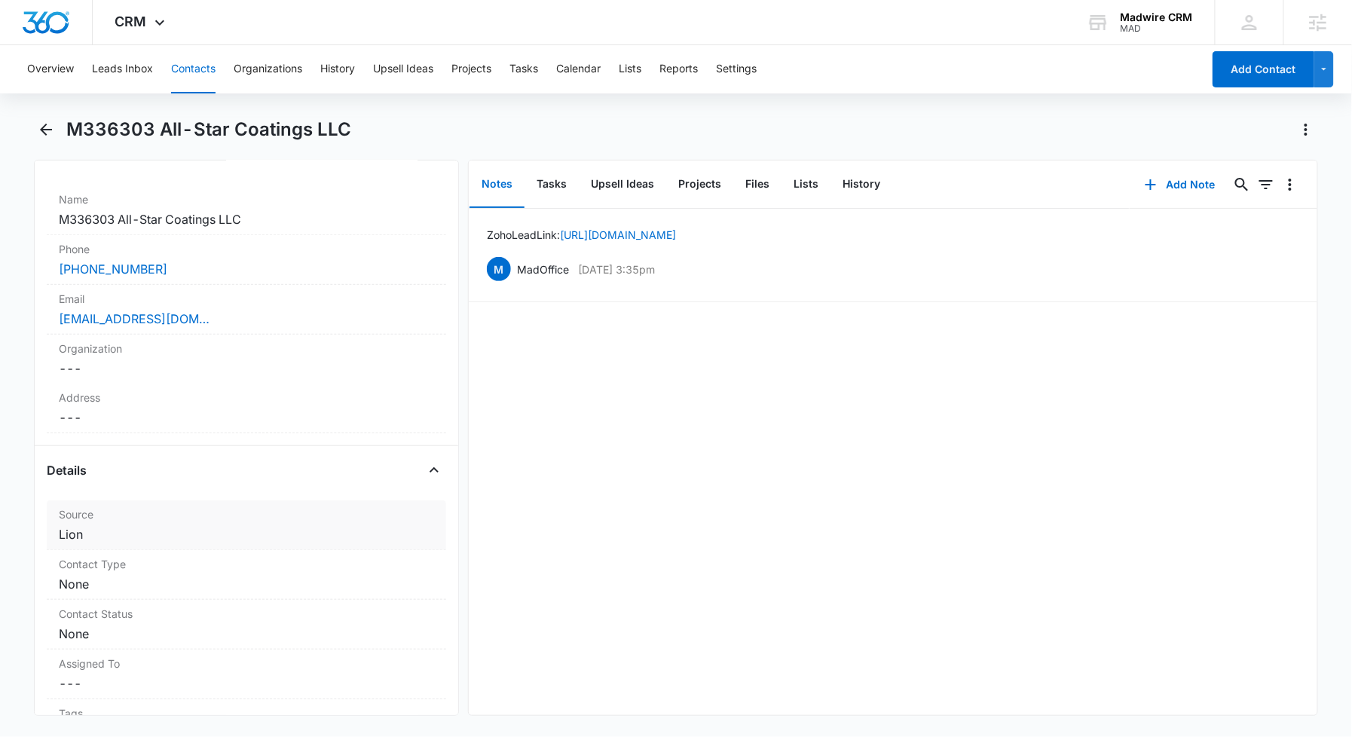
scroll to position [402, 0]
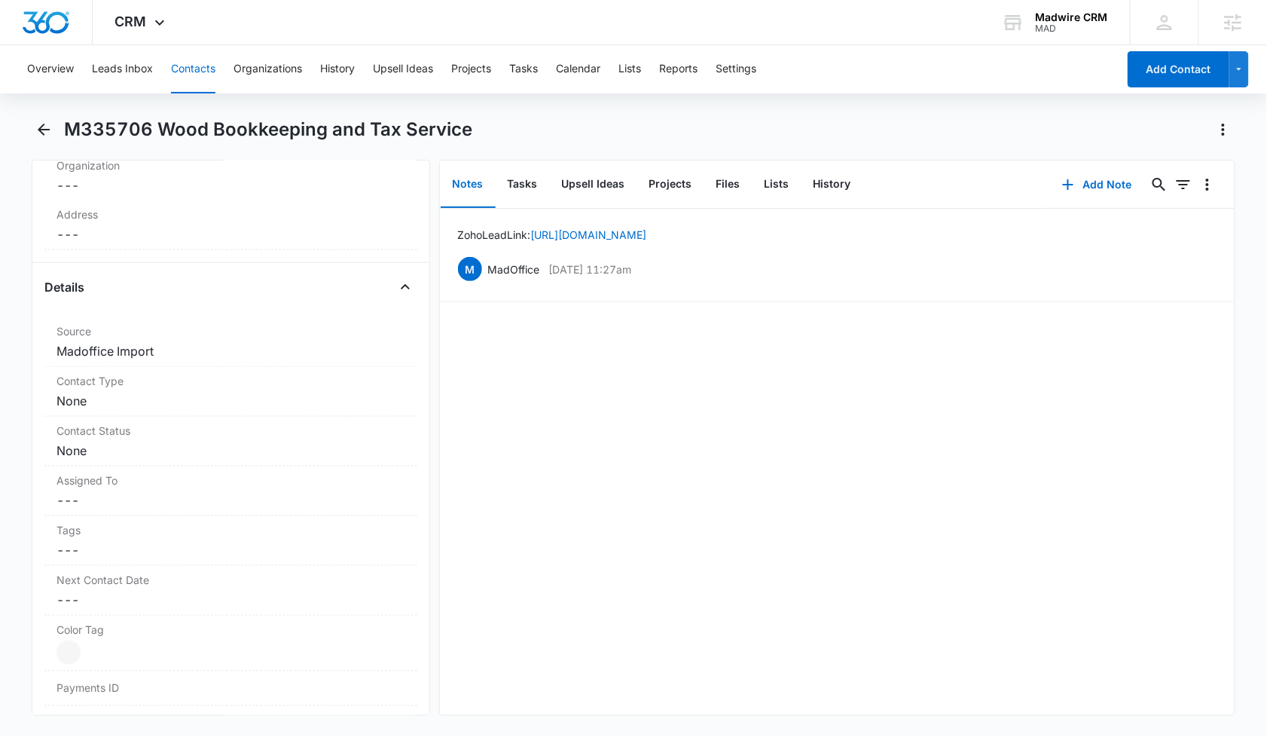
scroll to position [502, 0]
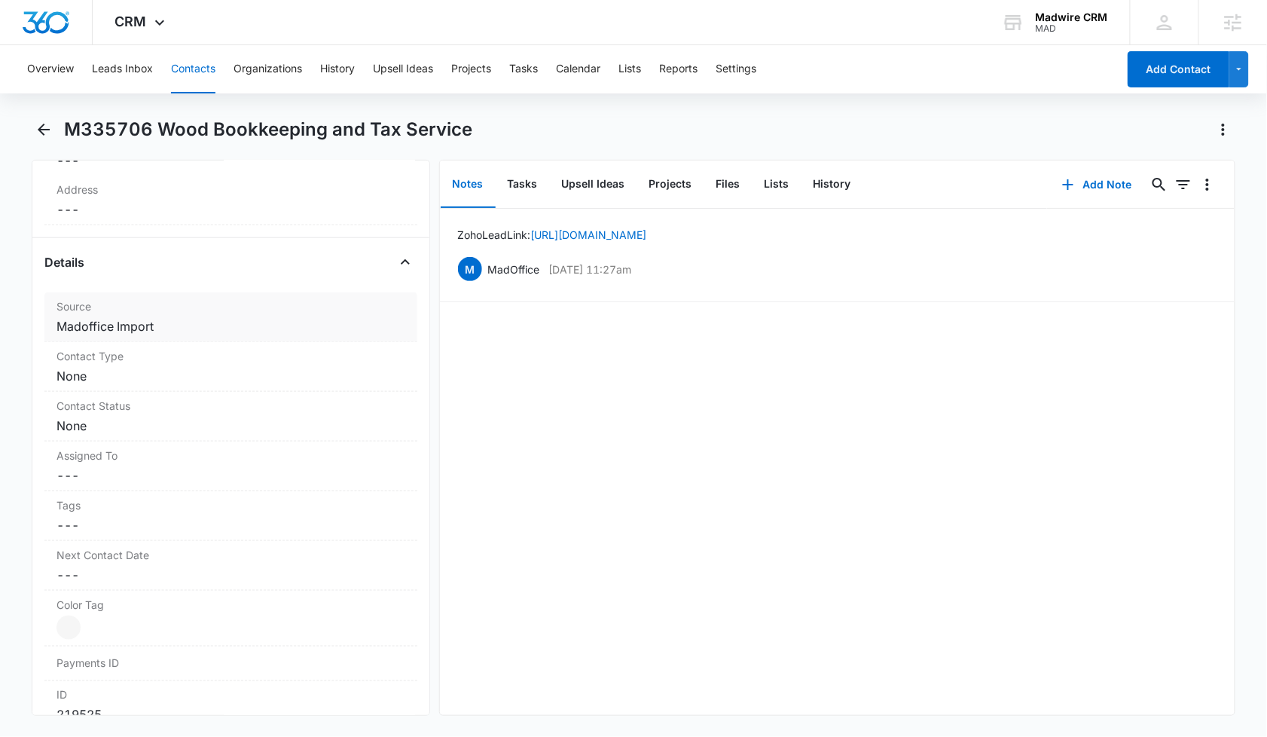
click at [158, 329] on dd "Cancel Save Changes Madoffice Import" at bounding box center [231, 326] width 349 height 18
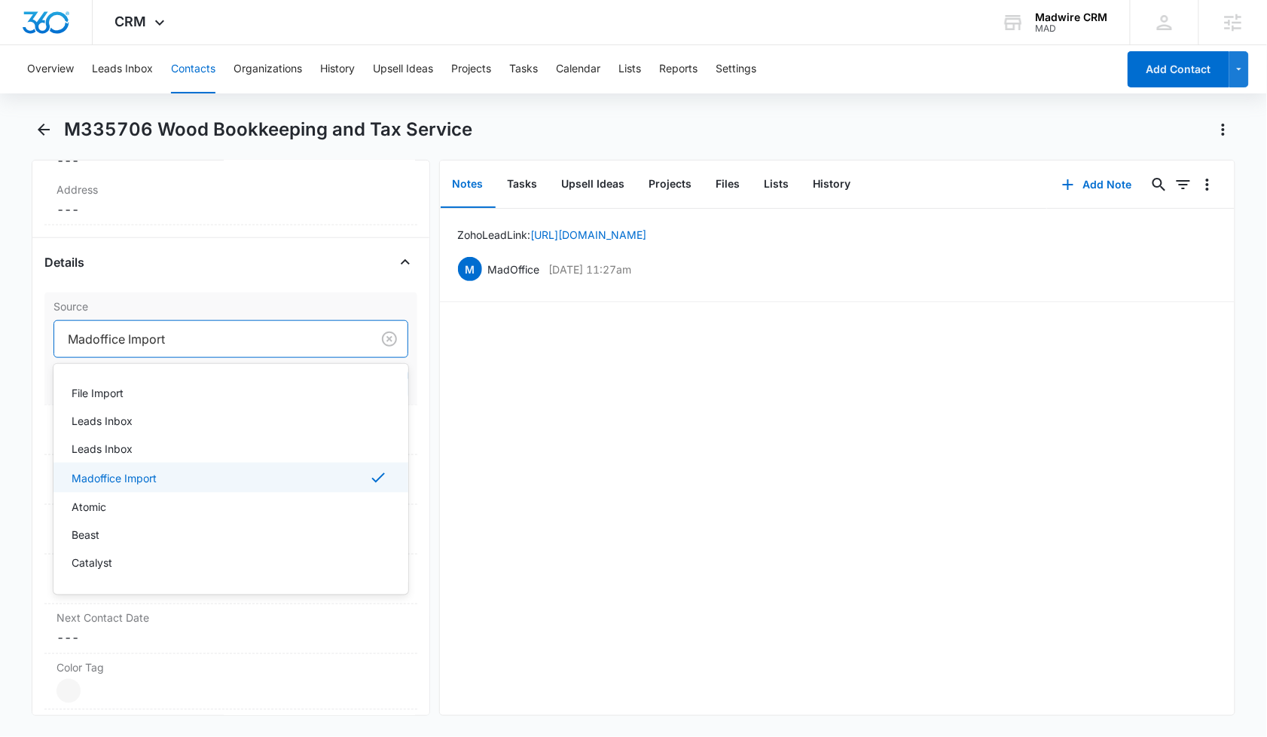
click at [160, 342] on div at bounding box center [210, 339] width 284 height 21
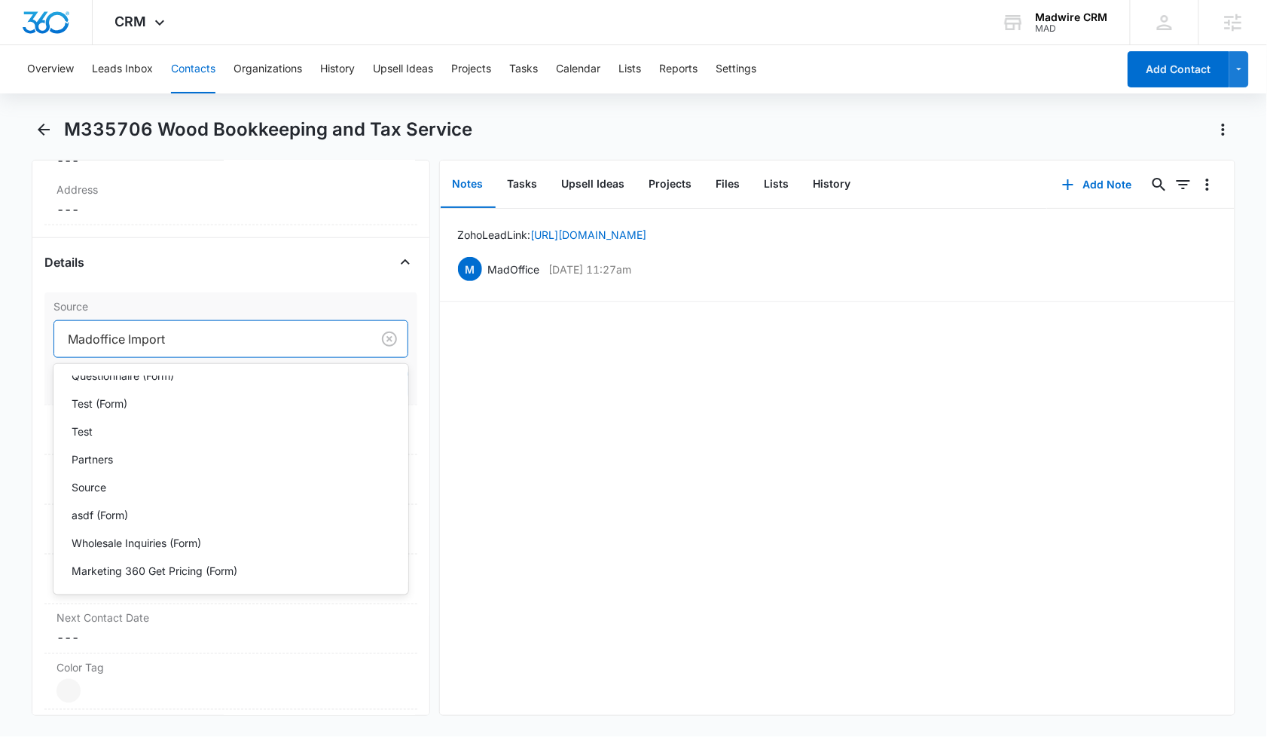
scroll to position [1607, 0]
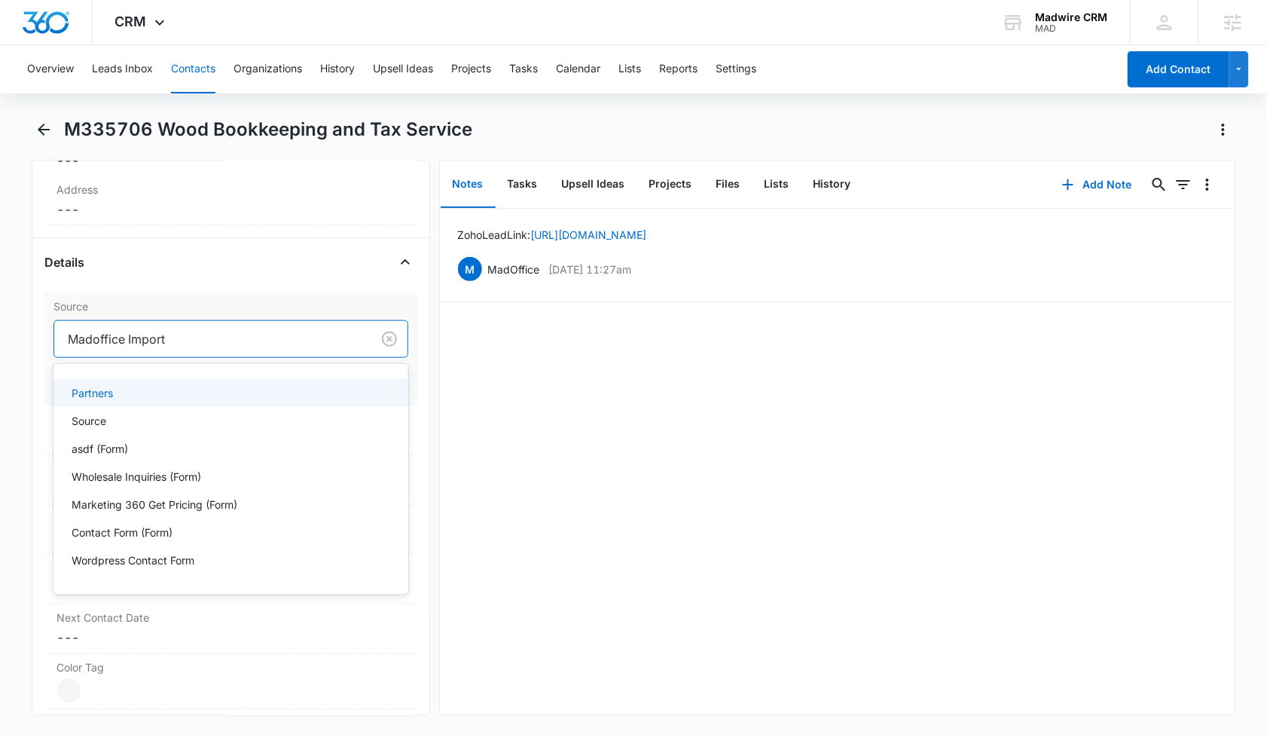
click at [160, 392] on div "Partners" at bounding box center [230, 393] width 316 height 16
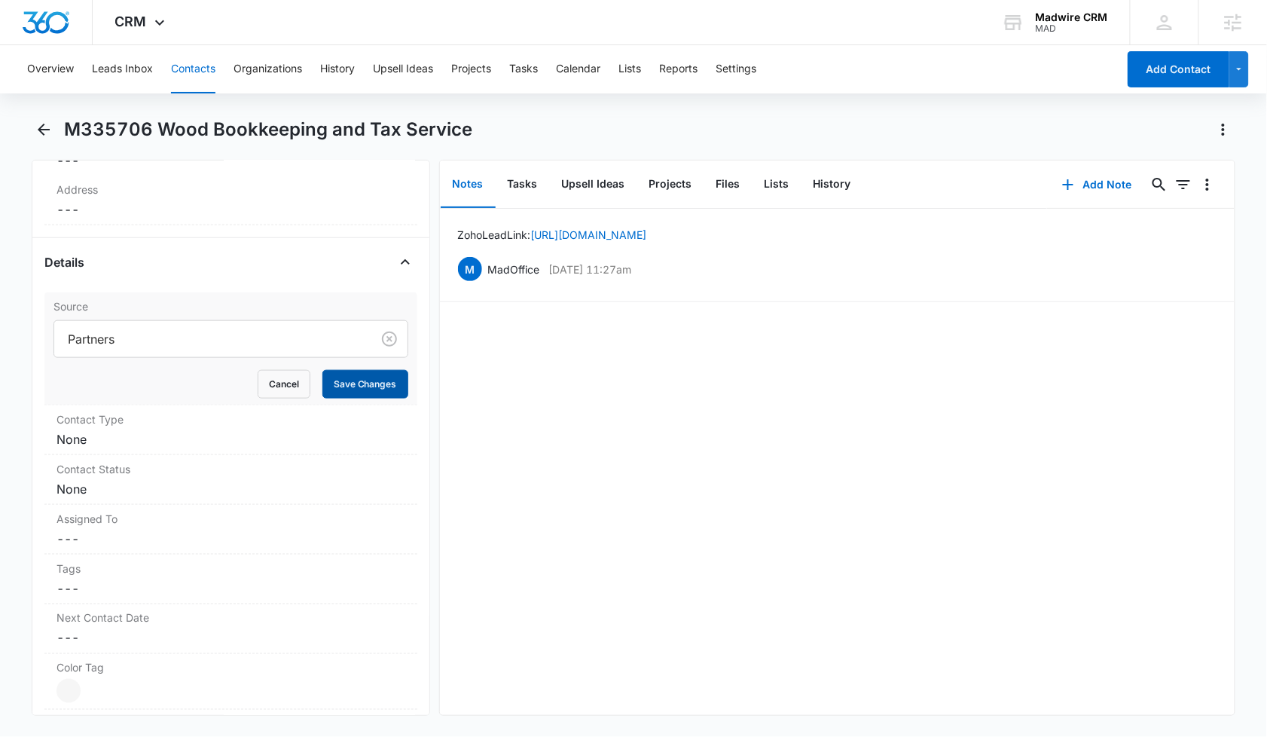
click at [353, 380] on button "Save Changes" at bounding box center [365, 384] width 86 height 29
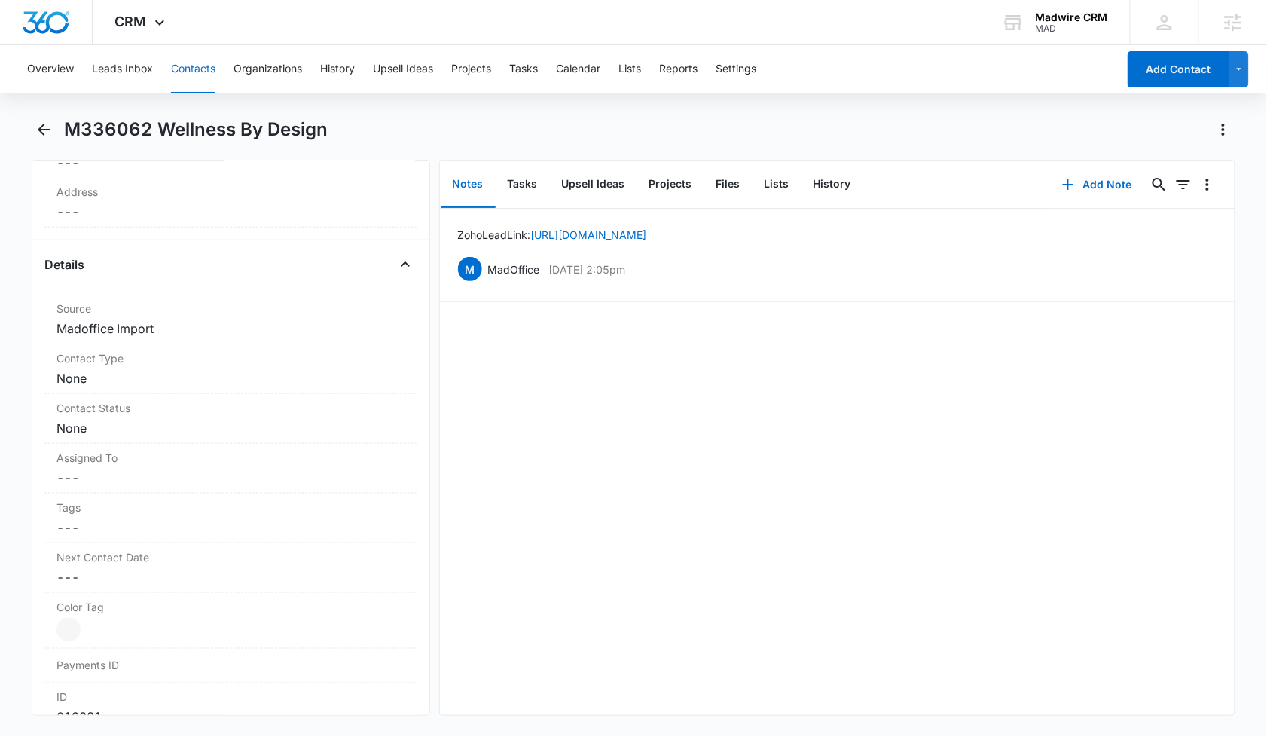
scroll to position [502, 0]
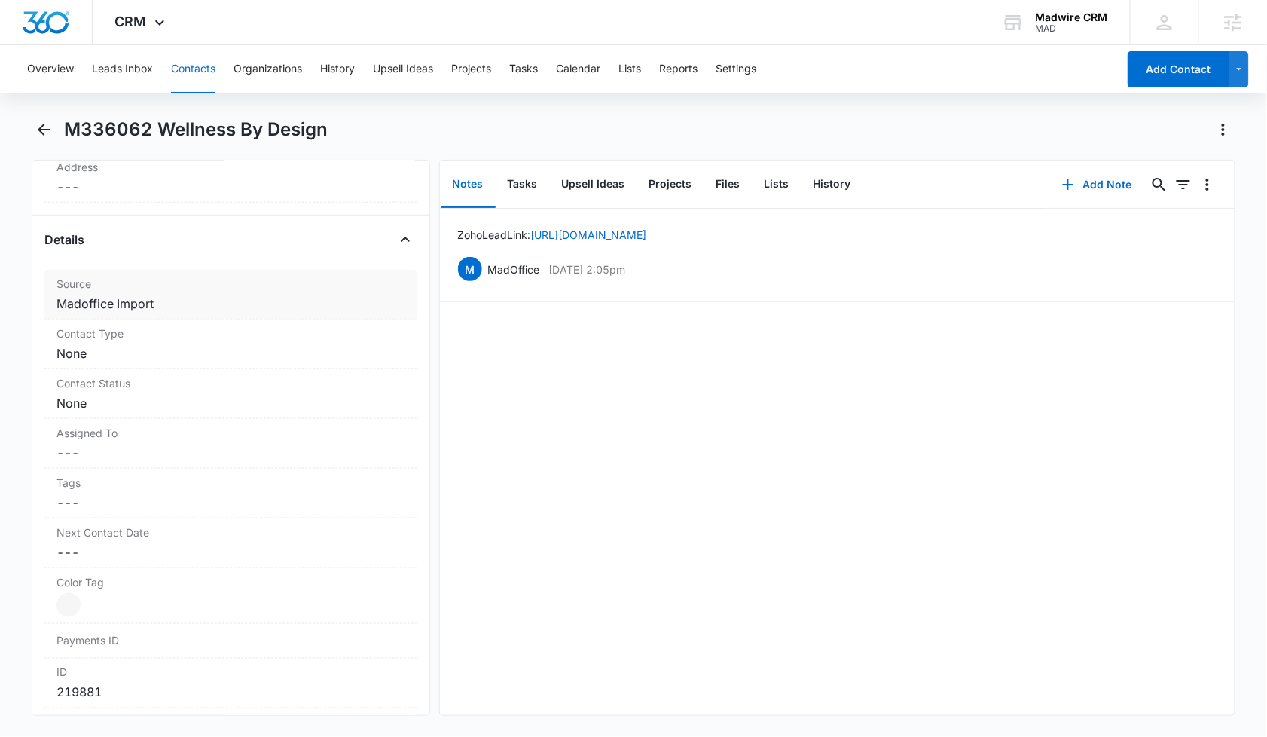
click at [109, 301] on dd "Cancel Save Changes Madoffice Import" at bounding box center [231, 304] width 349 height 18
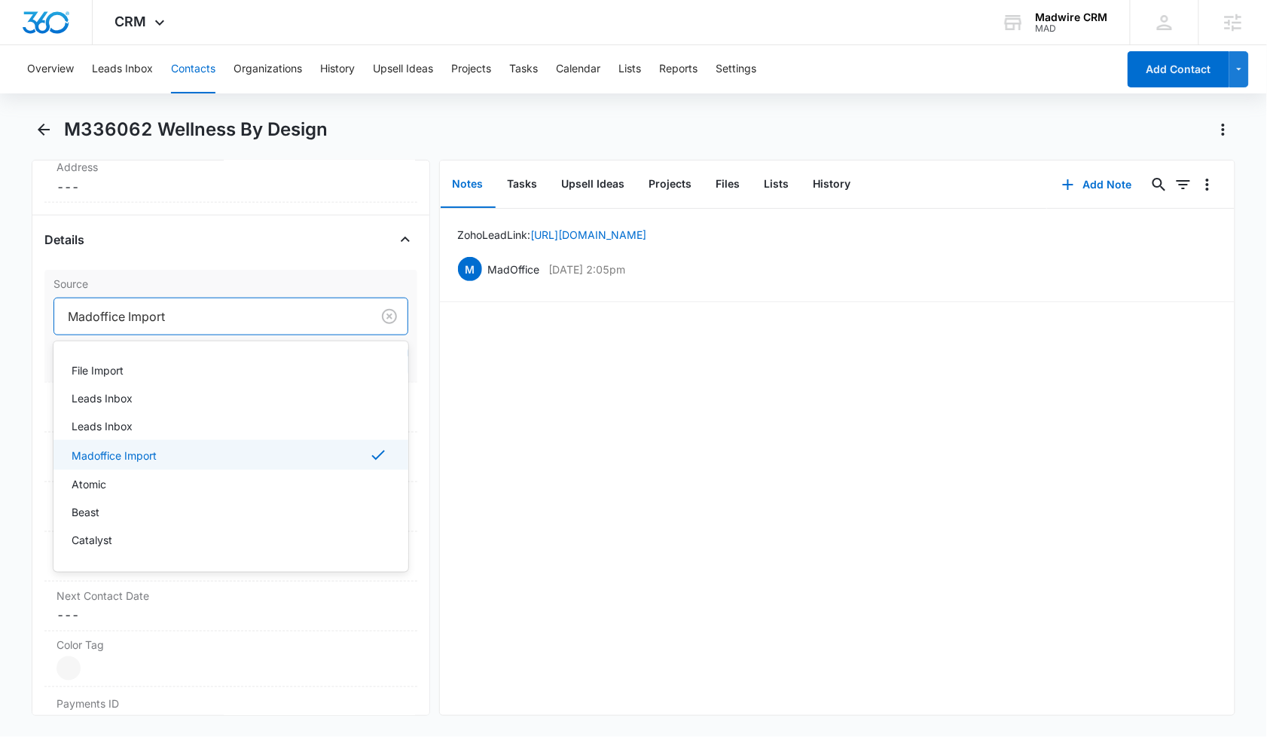
click at [145, 313] on div at bounding box center [210, 316] width 284 height 21
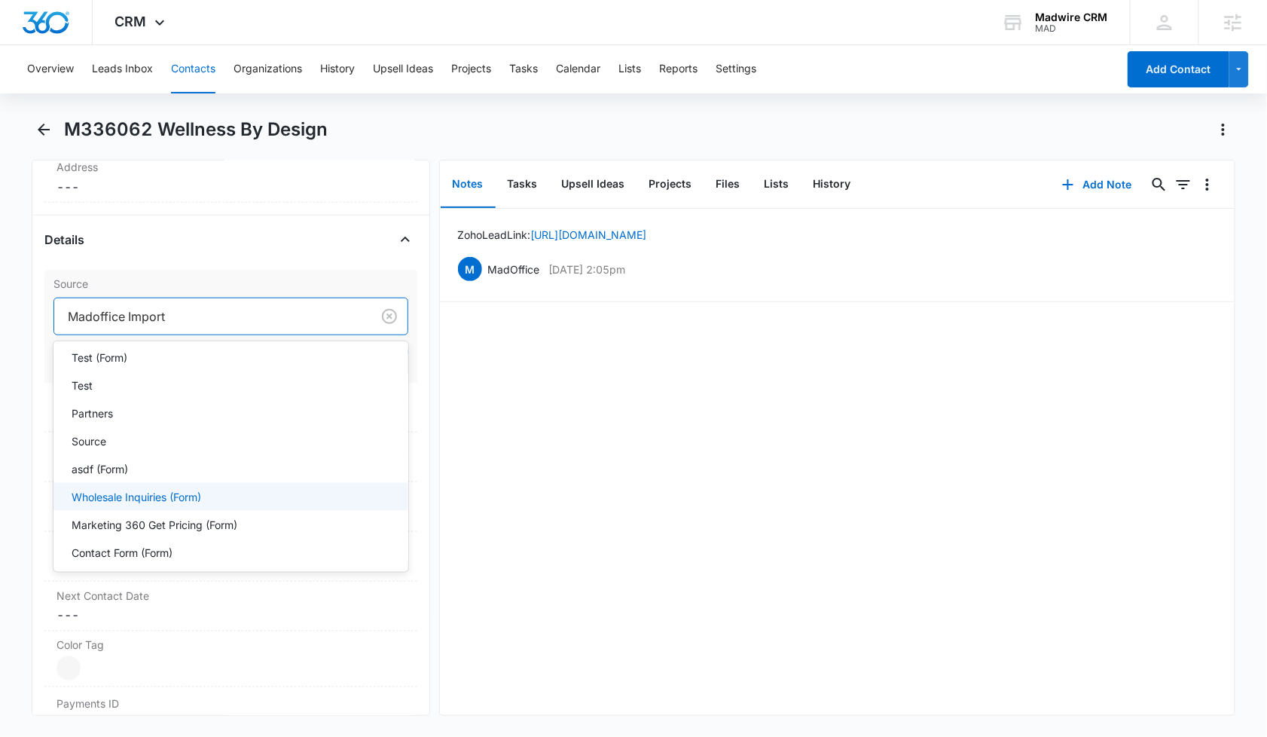
scroll to position [1529, 0]
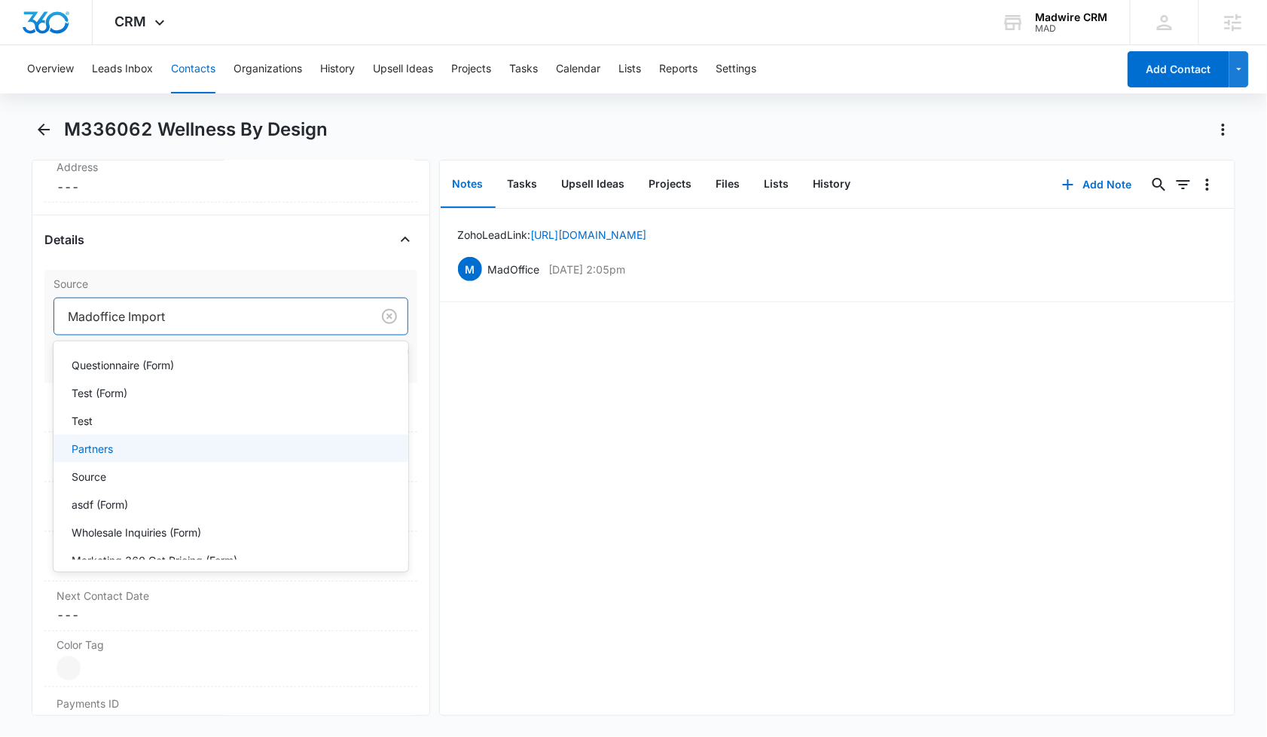
click at [206, 442] on div "Partners" at bounding box center [230, 449] width 316 height 16
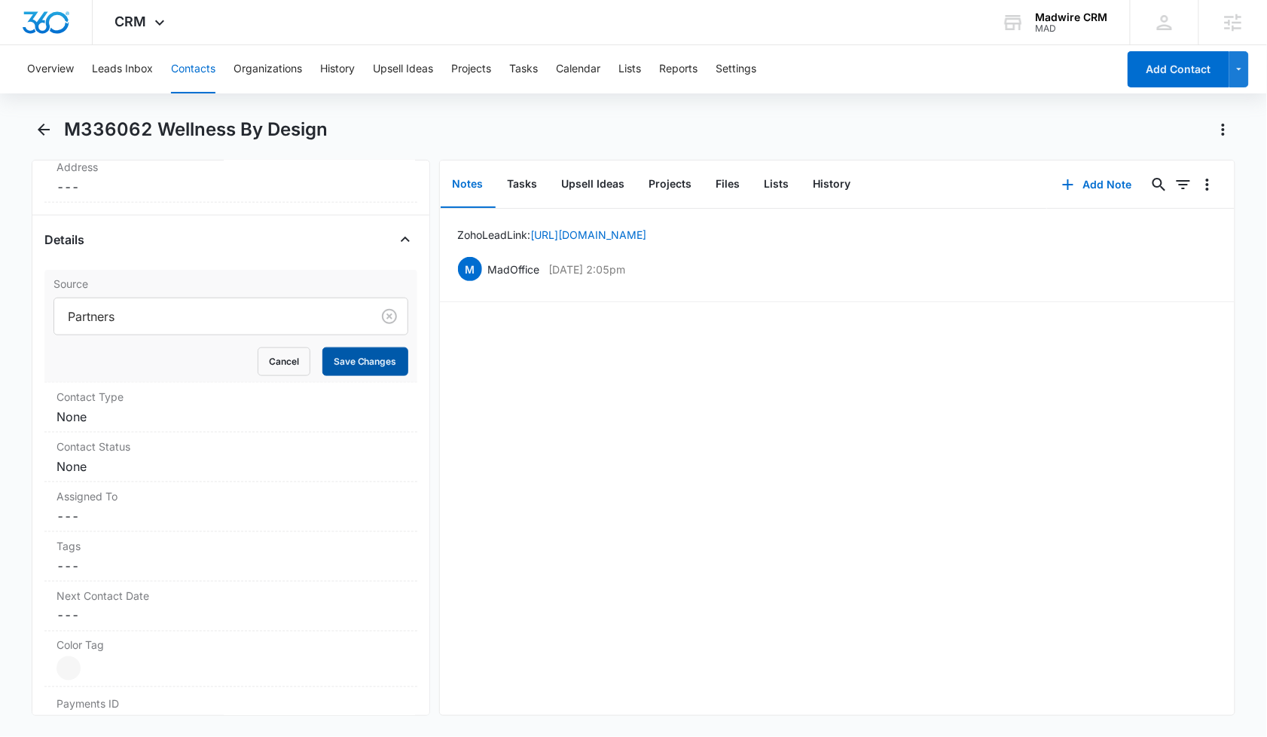
click at [359, 360] on button "Save Changes" at bounding box center [365, 361] width 86 height 29
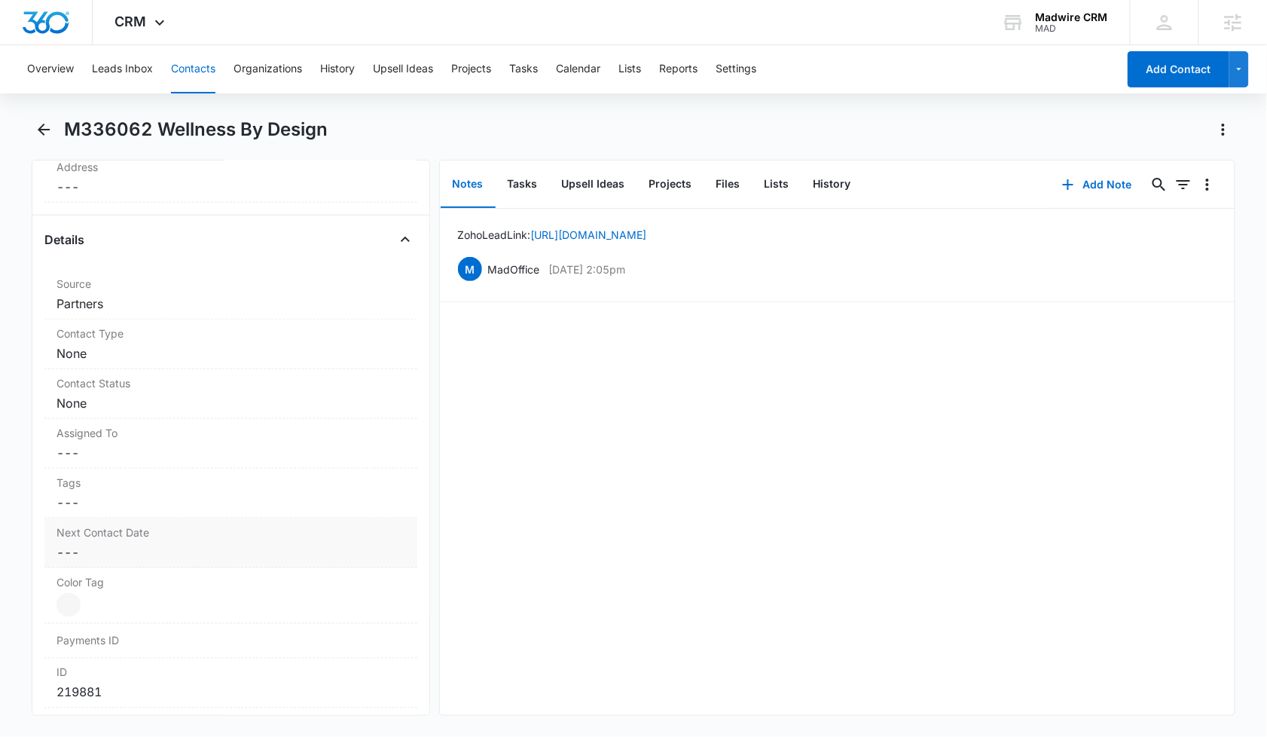
click at [314, 561] on dd "Cancel Save Changes ---" at bounding box center [231, 552] width 349 height 18
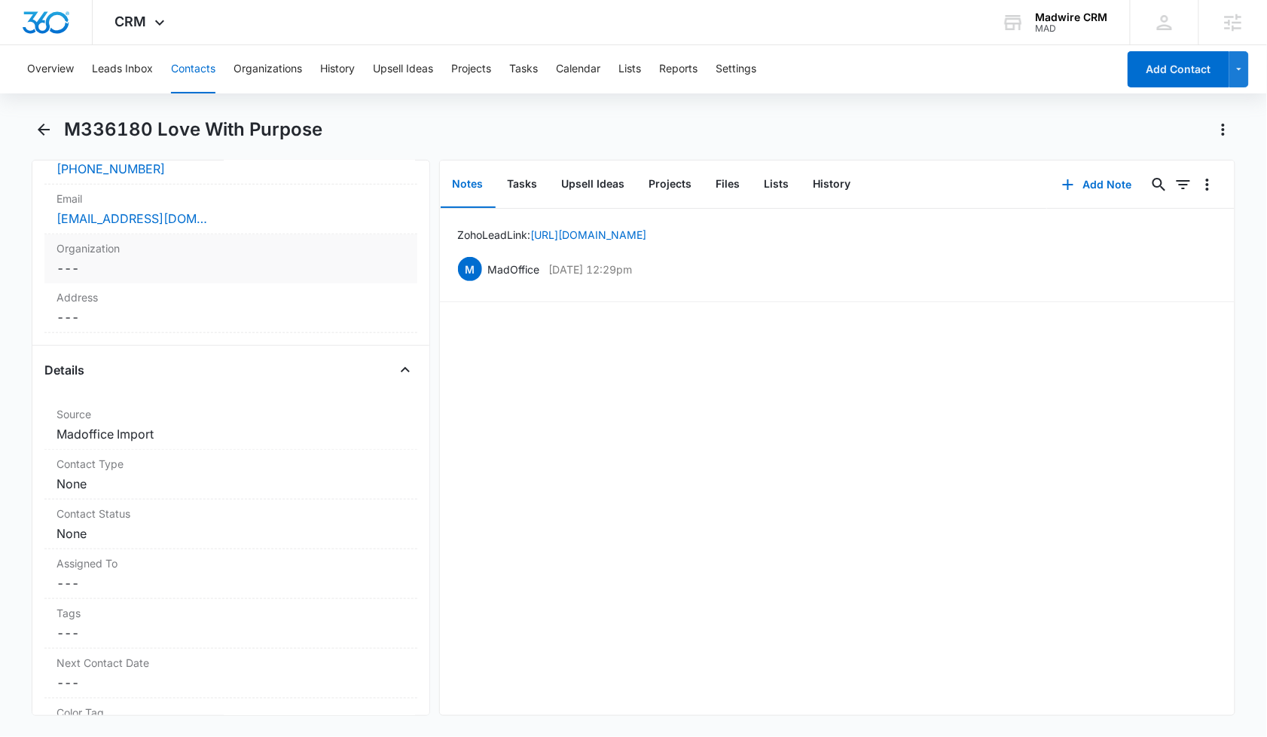
scroll to position [402, 0]
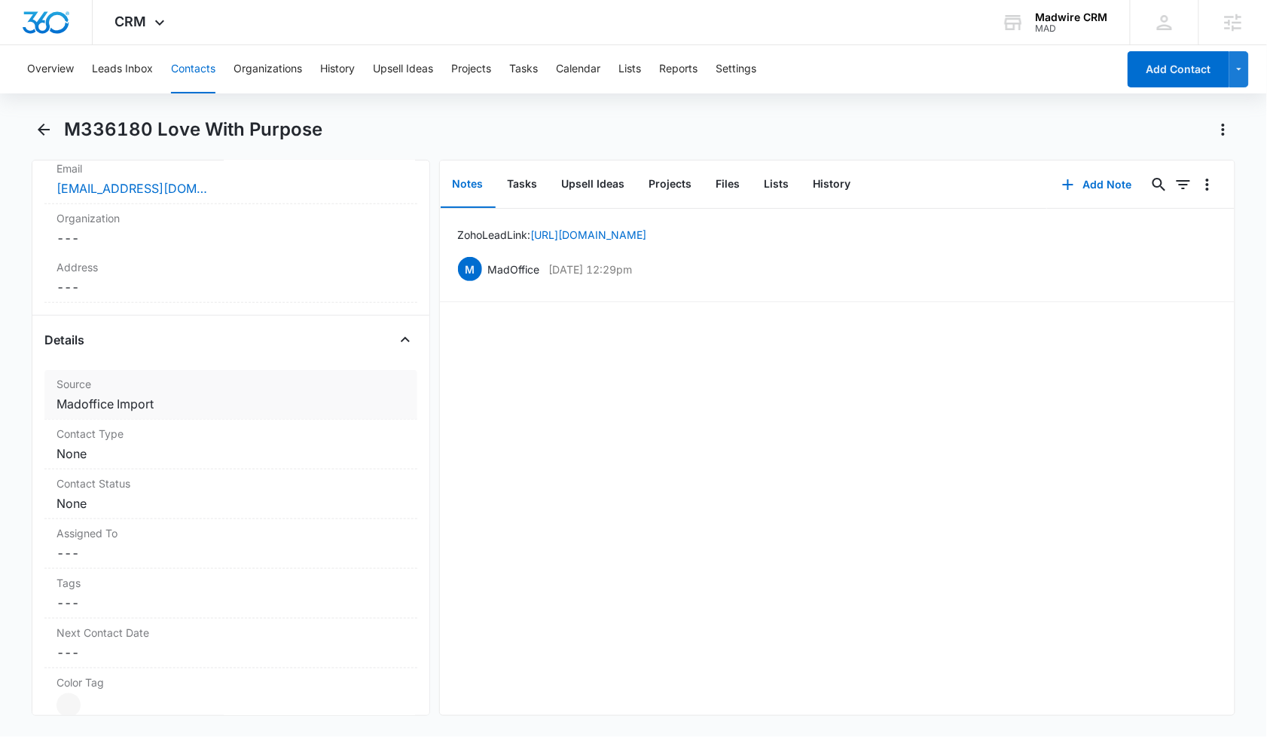
click at [142, 405] on dd "Cancel Save Changes Madoffice Import" at bounding box center [231, 404] width 349 height 18
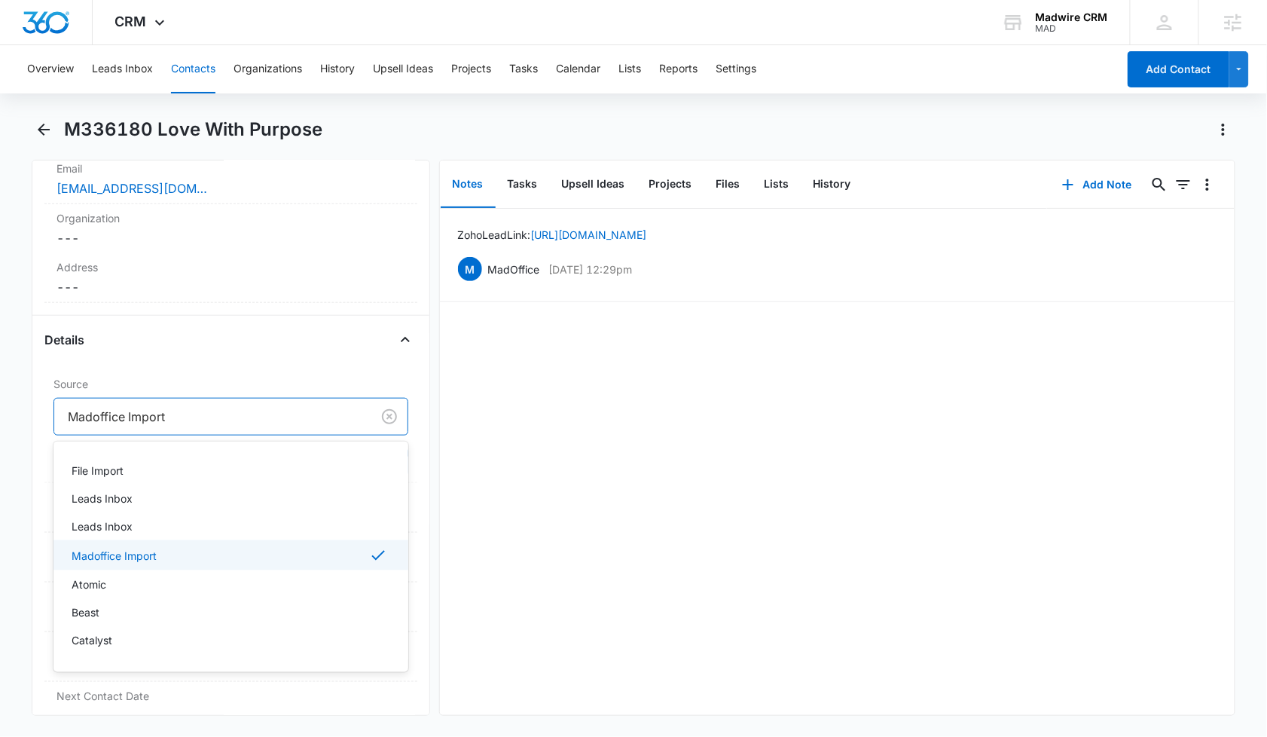
click at [182, 420] on div at bounding box center [210, 416] width 284 height 21
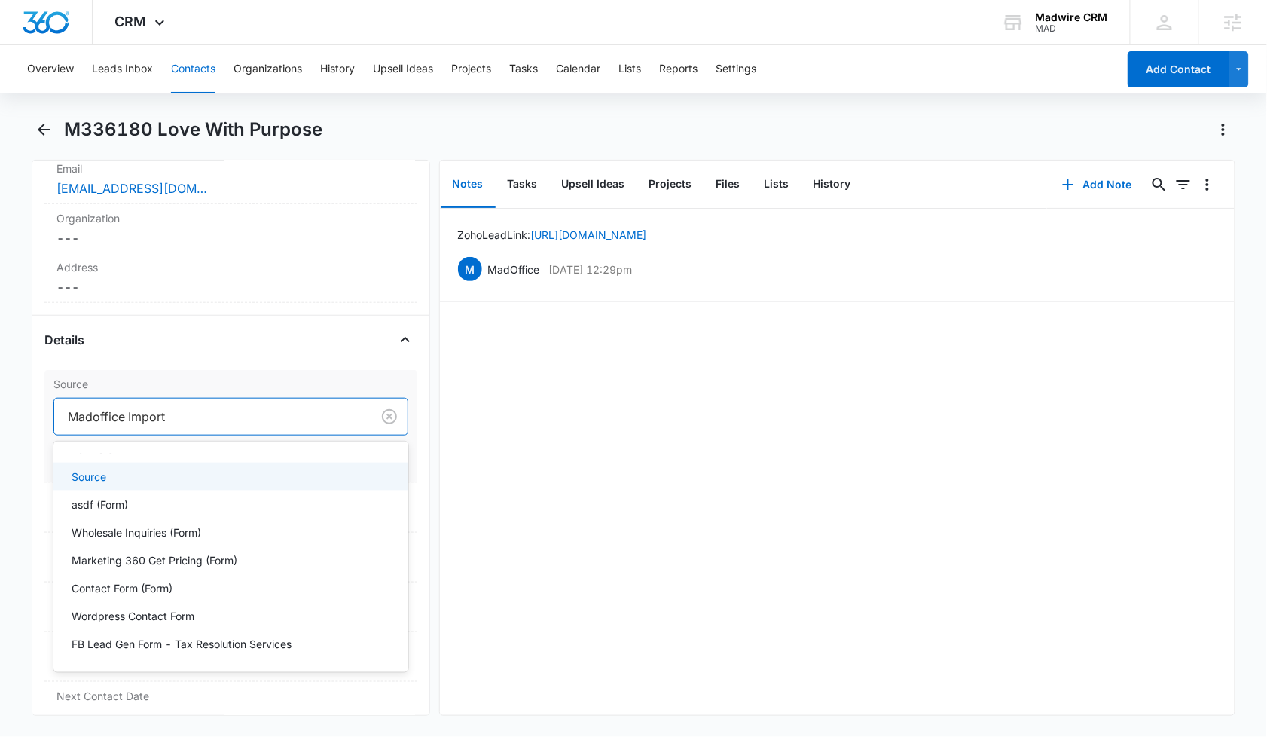
scroll to position [1529, 0]
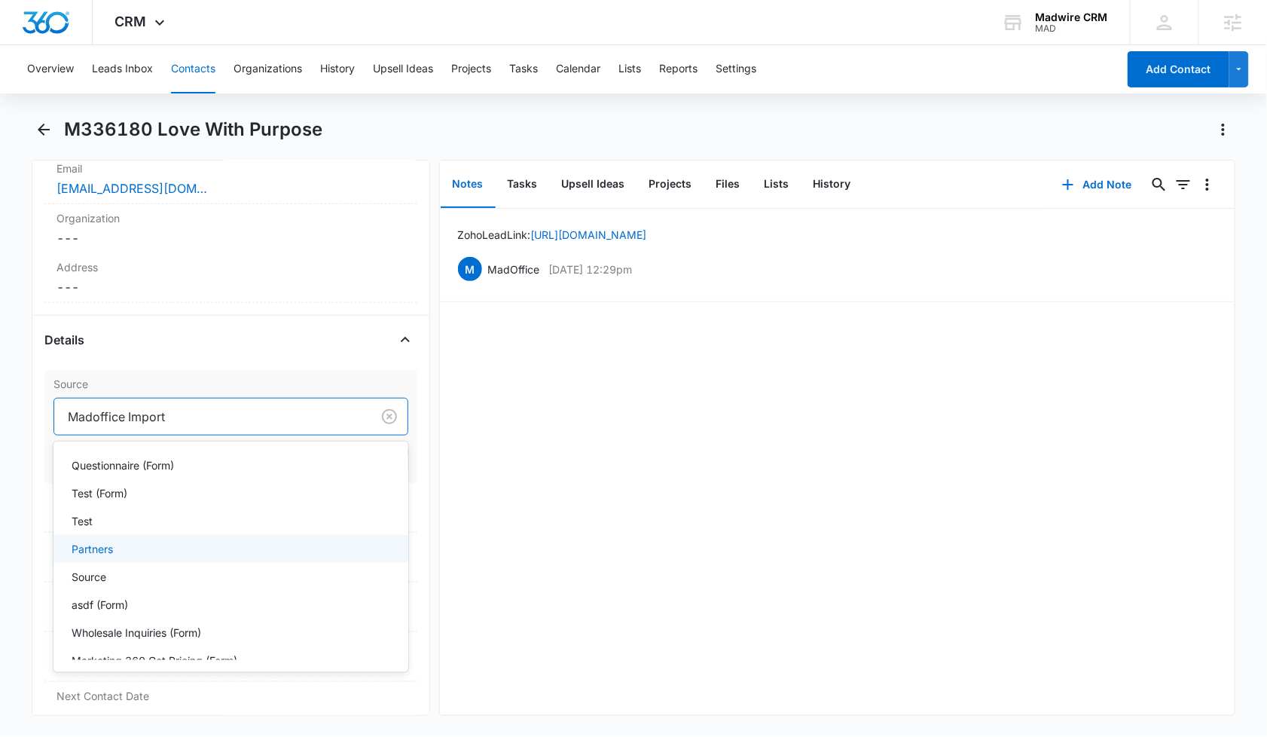
click at [193, 547] on div "Partners" at bounding box center [230, 549] width 316 height 16
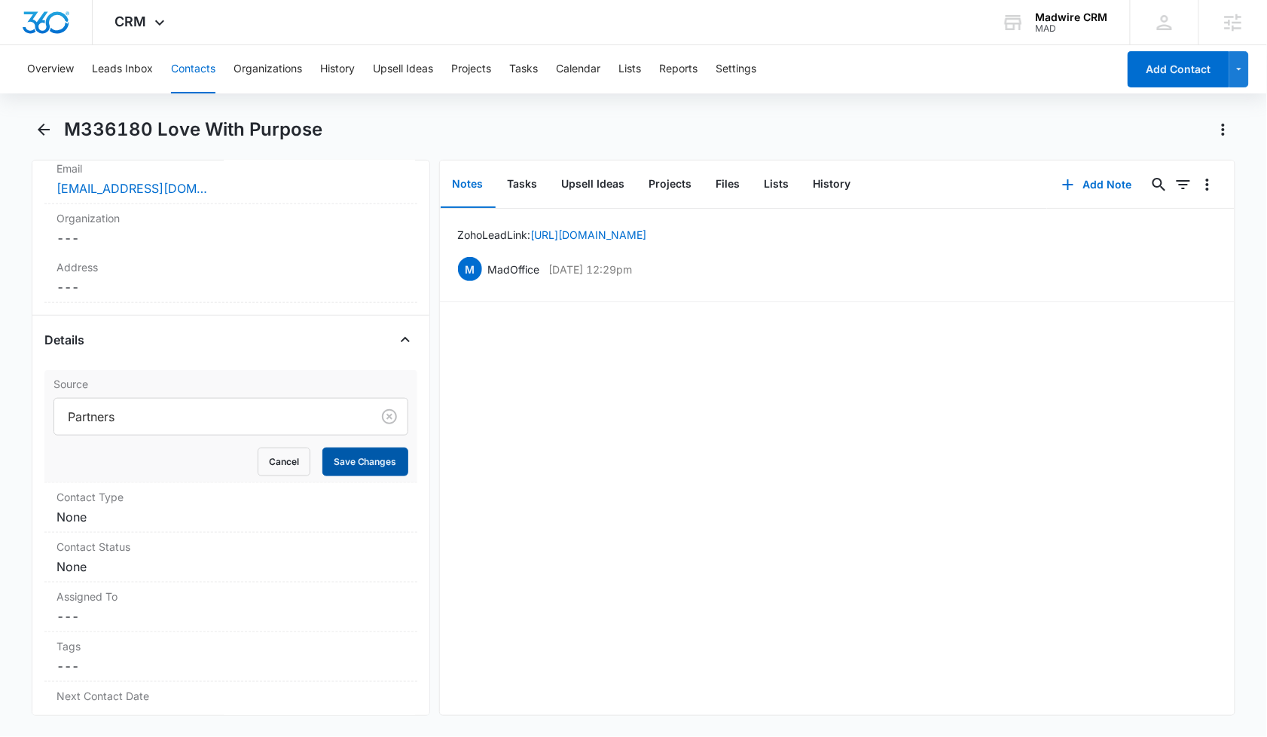
click at [335, 465] on button "Save Changes" at bounding box center [365, 462] width 86 height 29
